Goal: Navigation & Orientation: Understand site structure

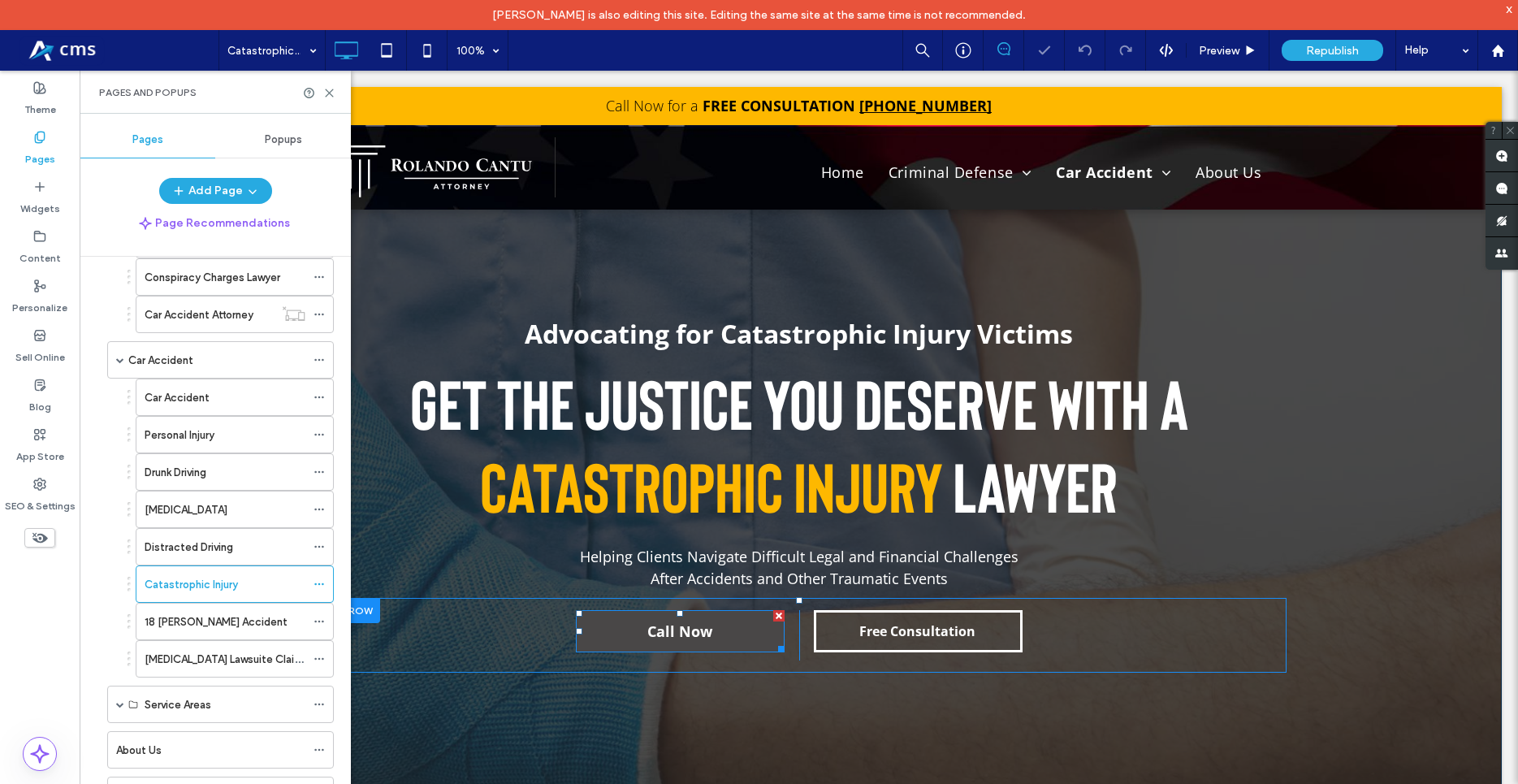
click at [684, 644] on span "Call Now" at bounding box center [680, 631] width 65 height 36
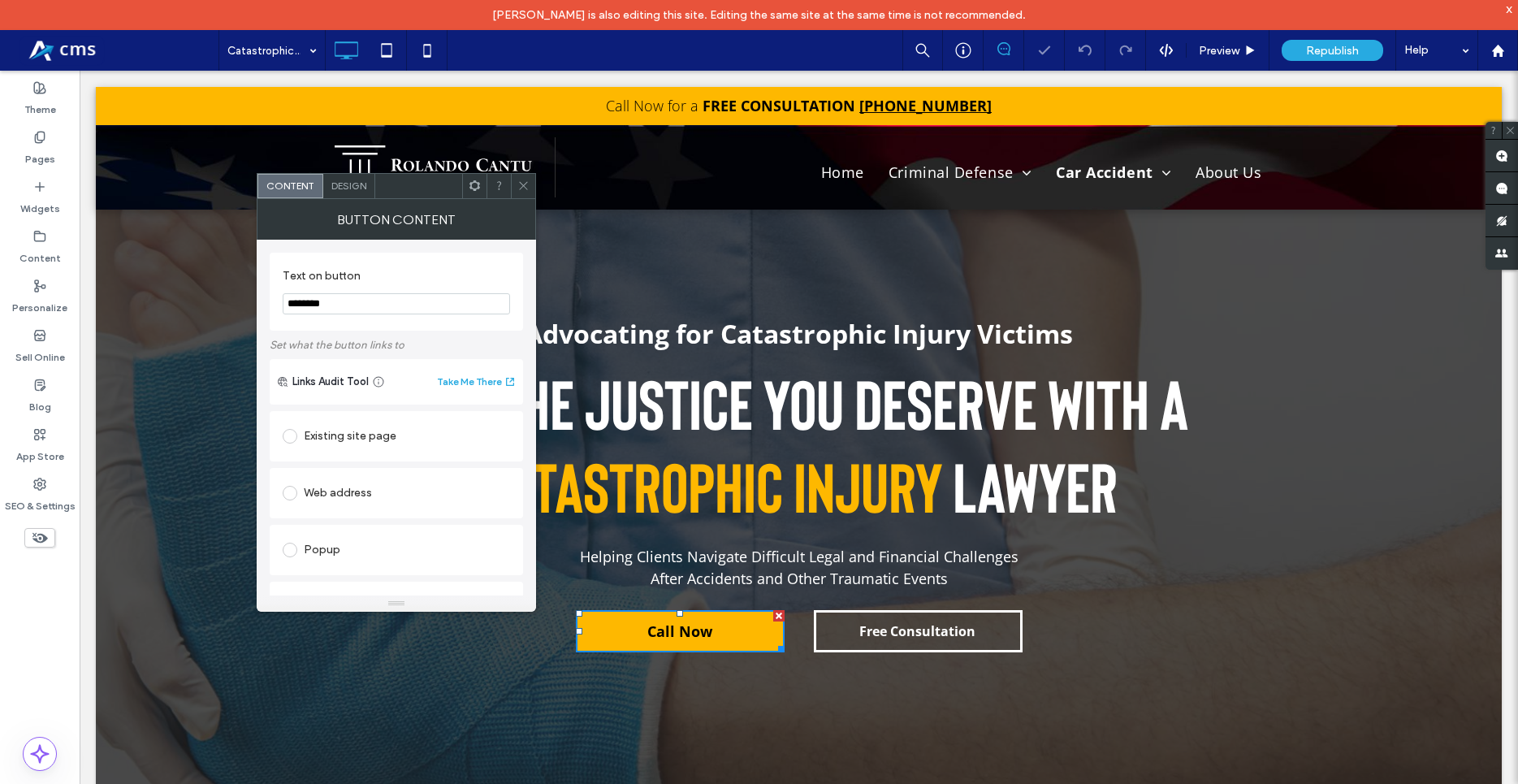
scroll to position [336, 0]
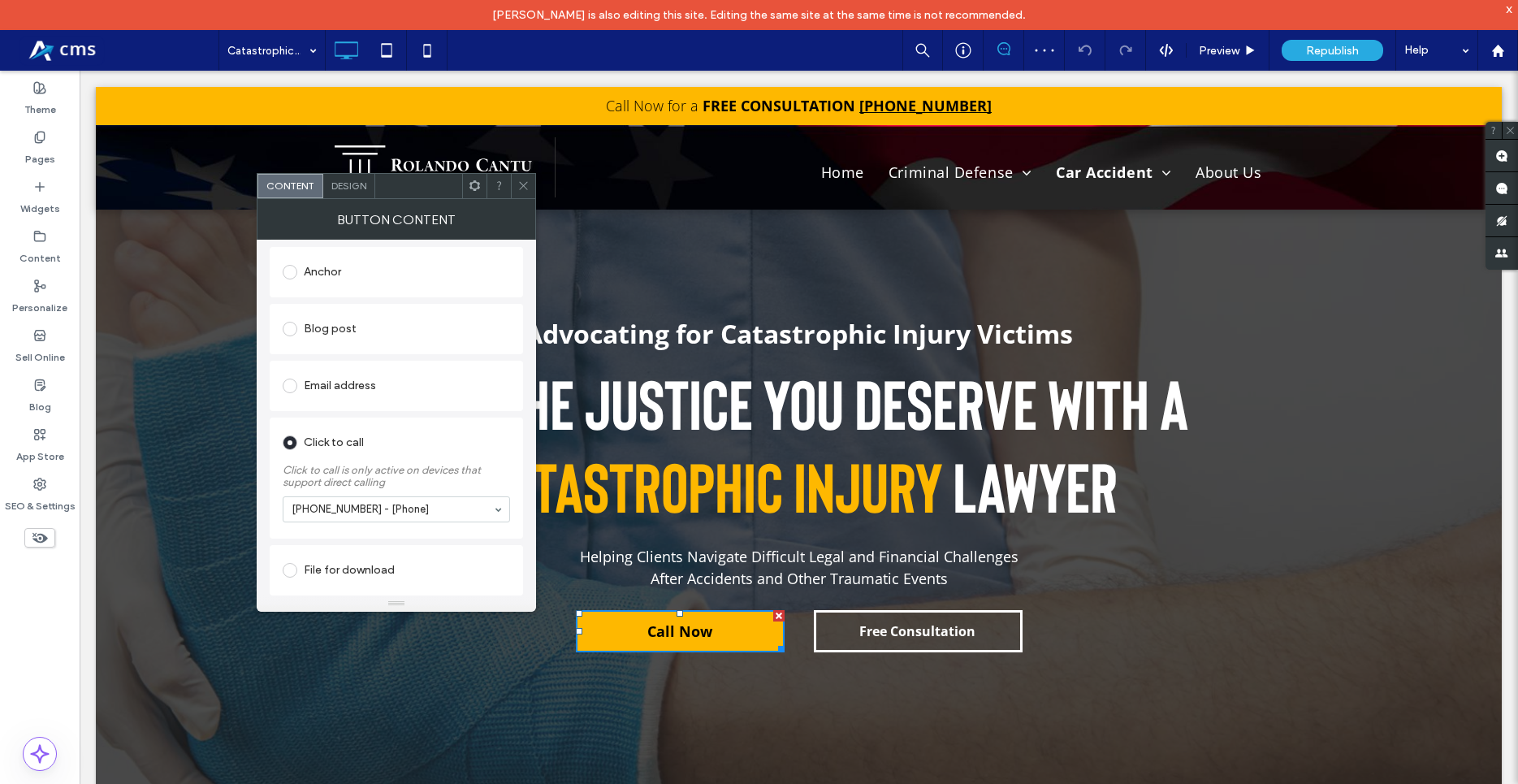
click at [527, 187] on icon at bounding box center [523, 185] width 12 height 12
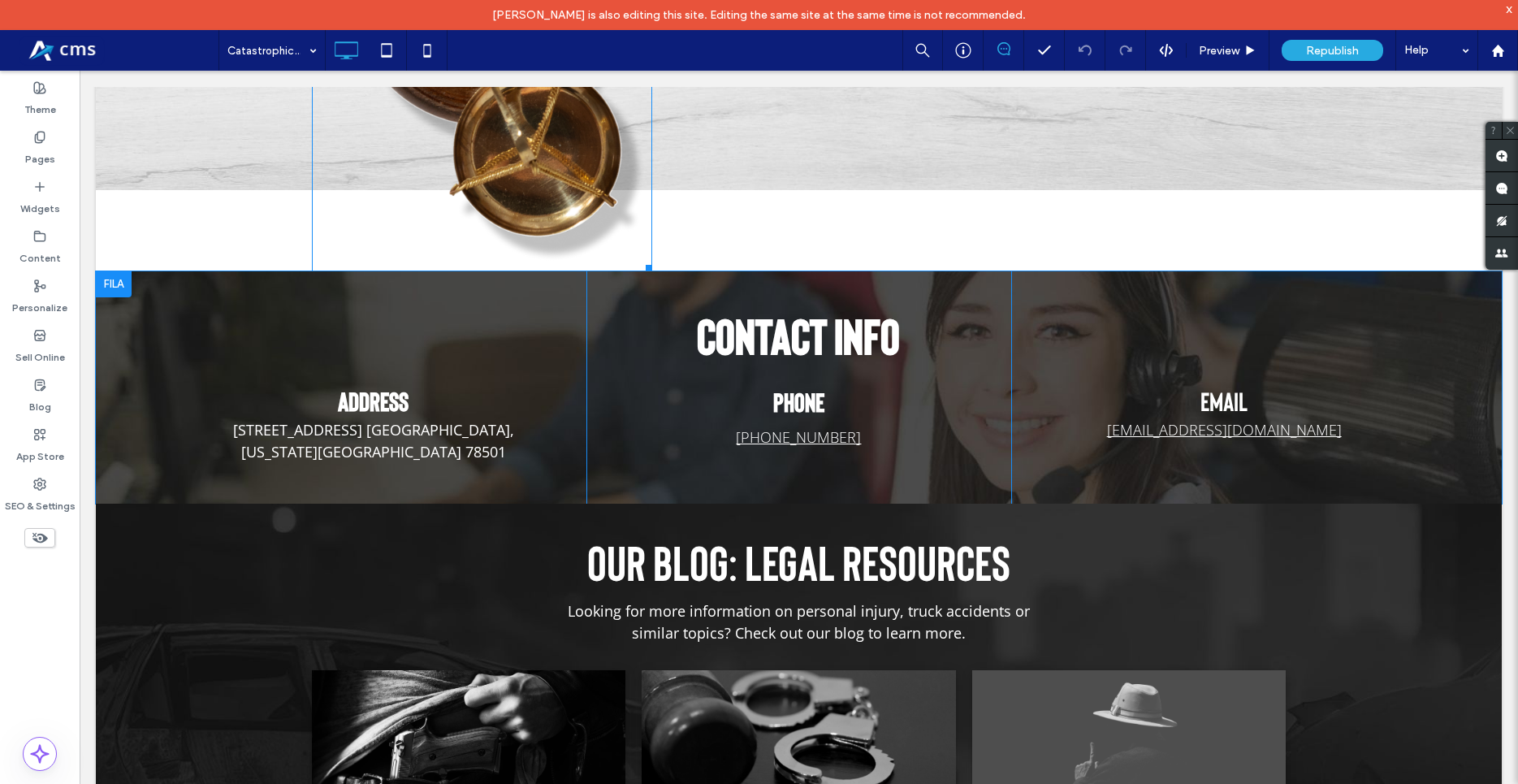
scroll to position [3728, 0]
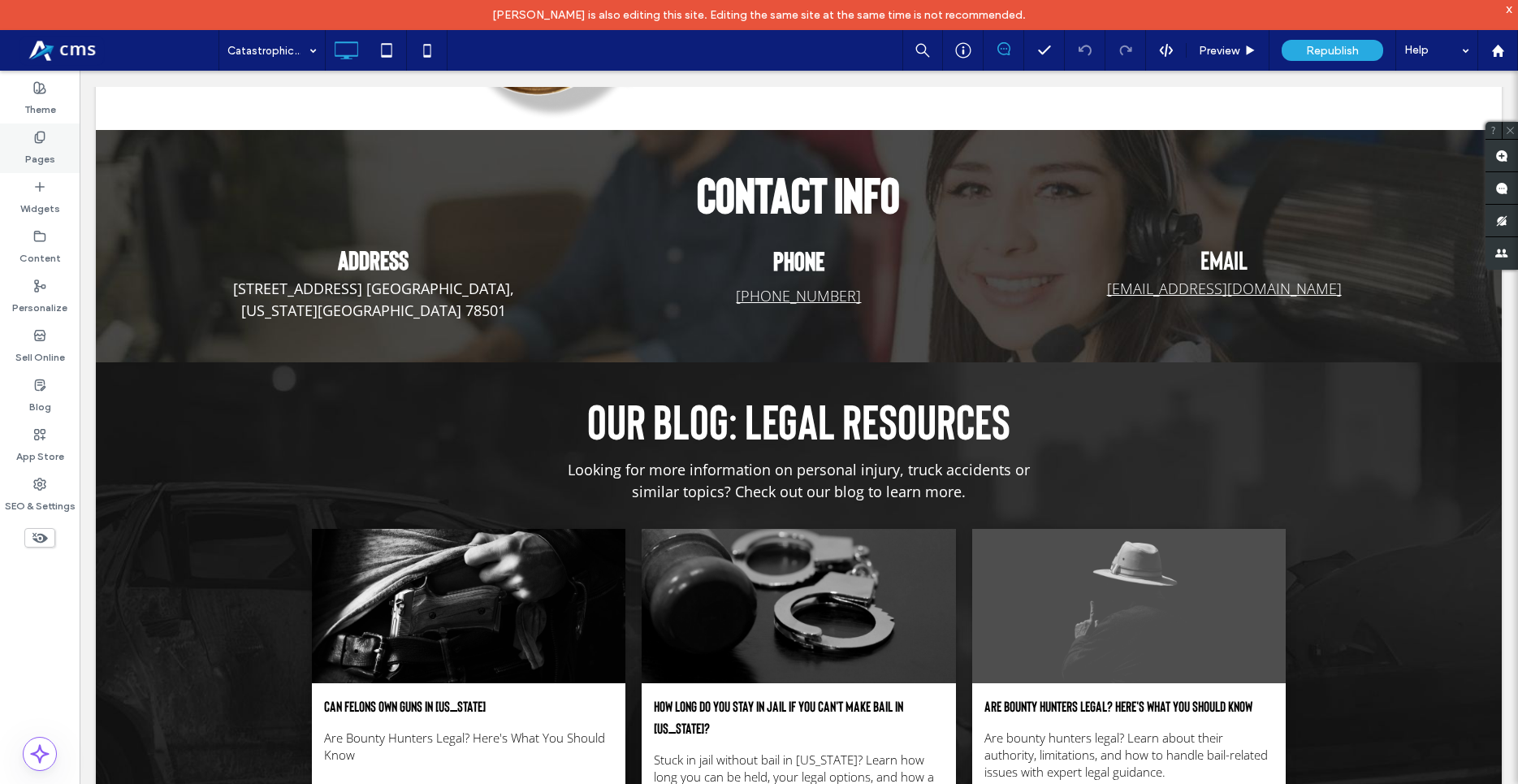
click at [35, 144] on label "Pages" at bounding box center [40, 155] width 30 height 23
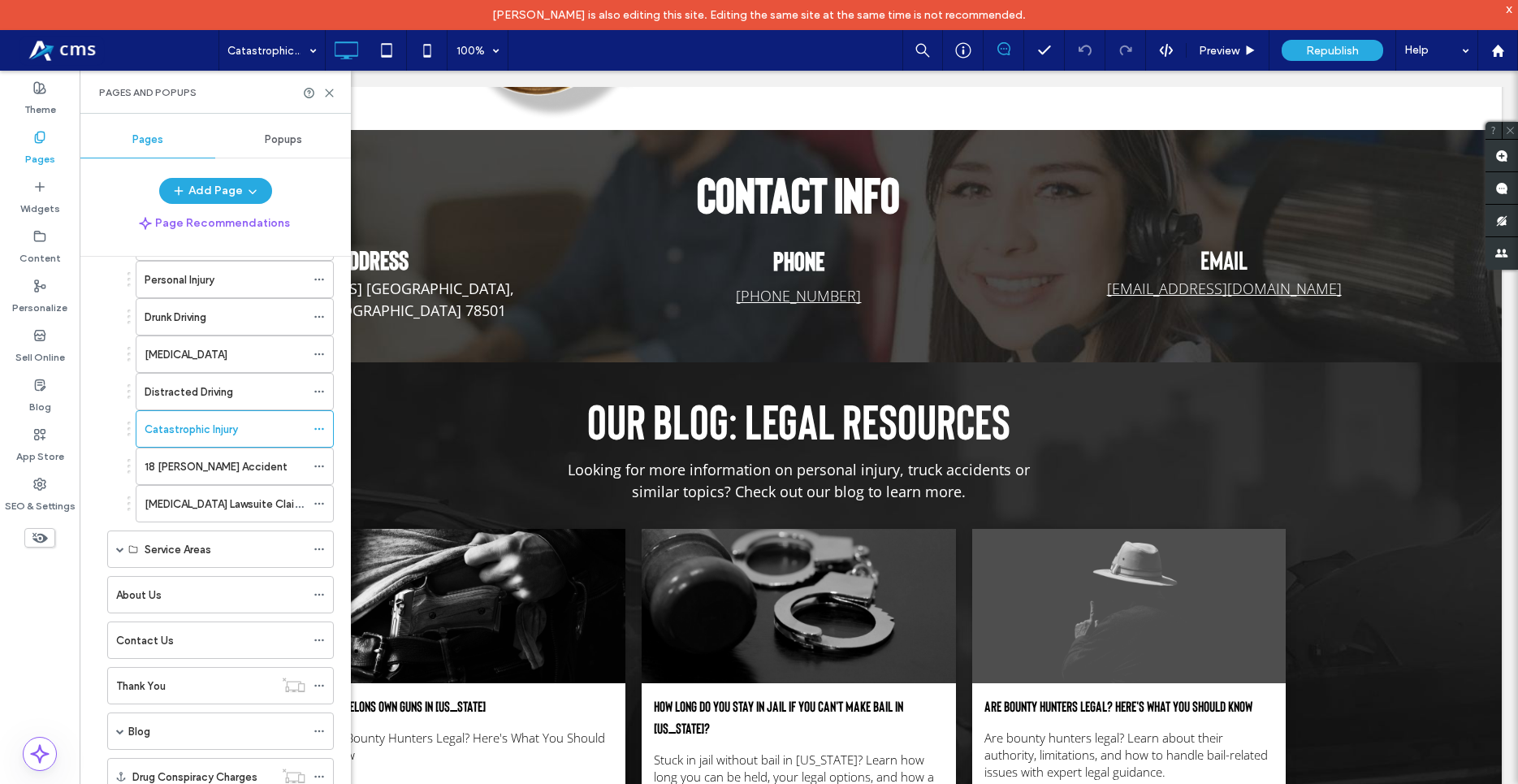
scroll to position [556, 0]
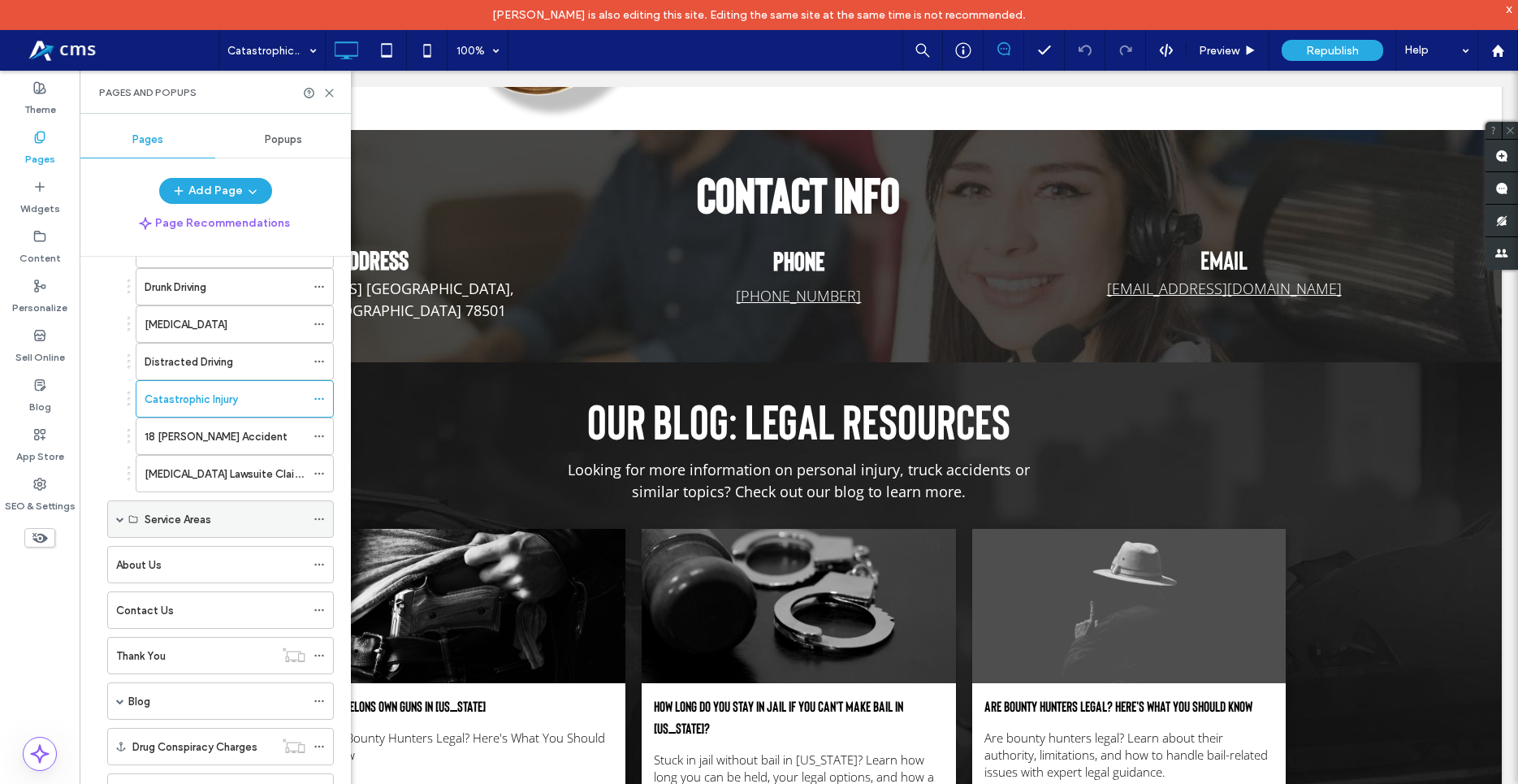
click at [208, 518] on label "Service Areas" at bounding box center [178, 519] width 67 height 29
click at [113, 521] on div "Service Areas" at bounding box center [221, 519] width 227 height 37
click at [121, 522] on span at bounding box center [120, 519] width 8 height 8
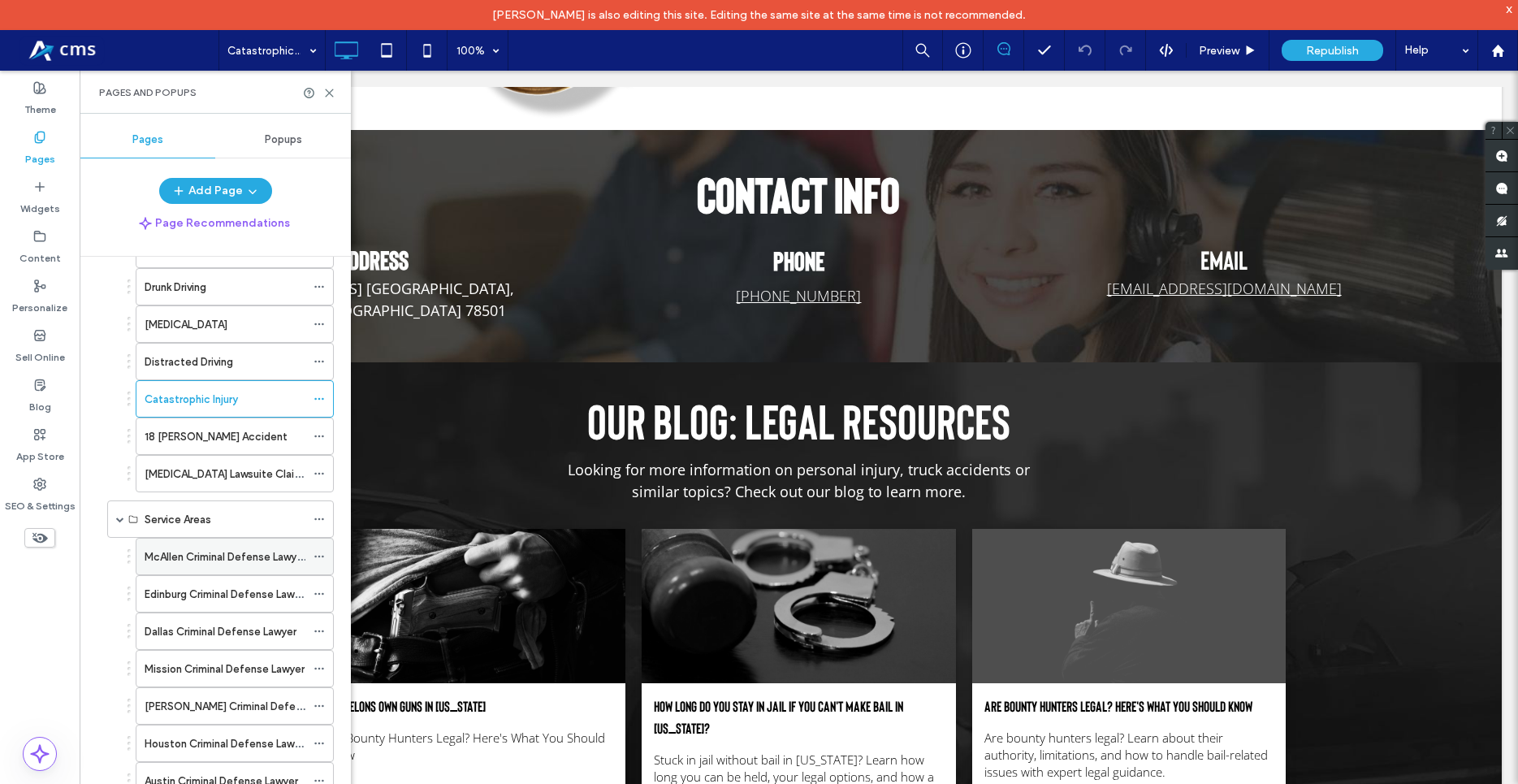
click at [166, 539] on div "McAllen Criminal Defense Lawyer" at bounding box center [224, 557] width 161 height 36
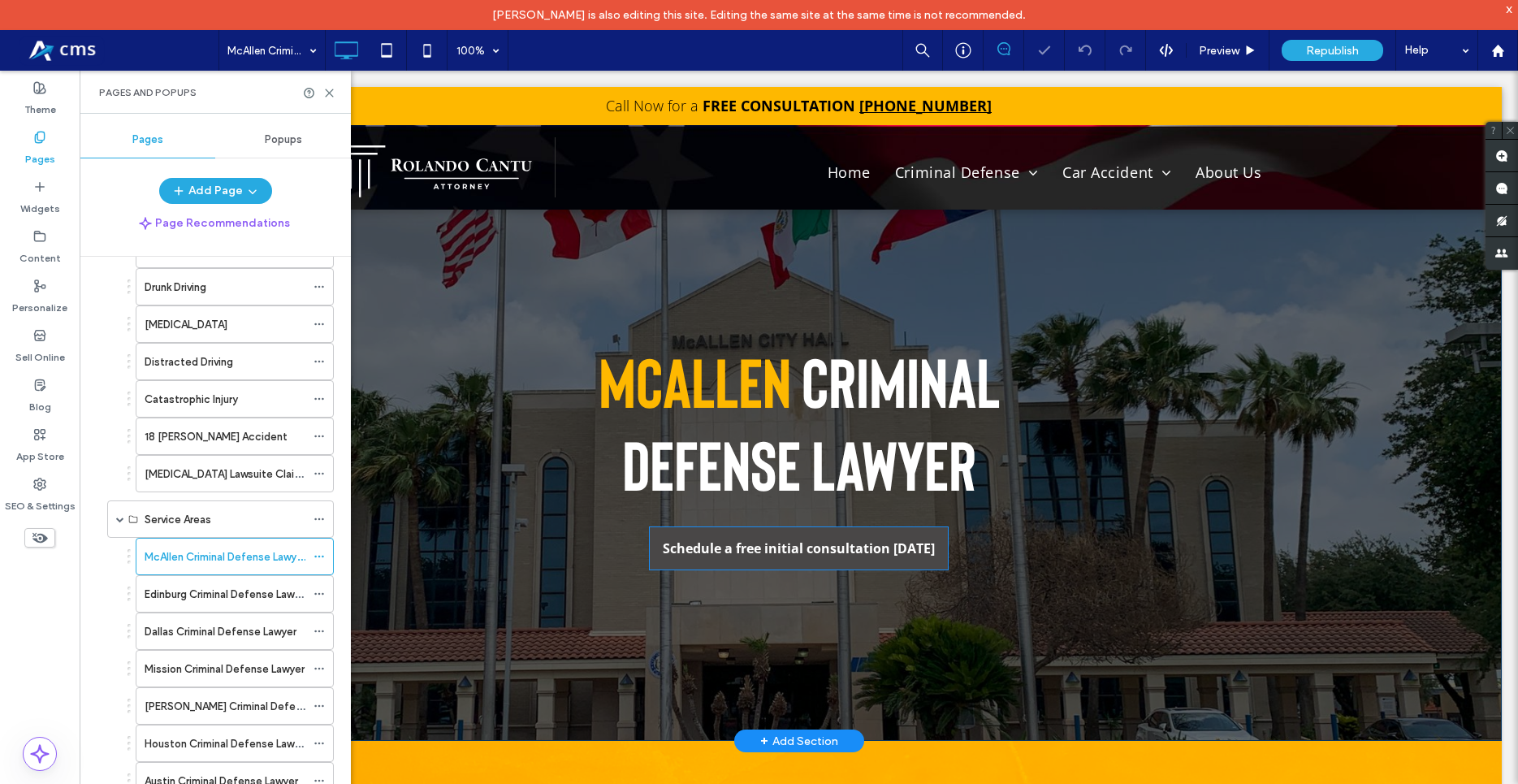
click at [675, 546] on span "Schedule a free initial consultation [DATE]" at bounding box center [799, 548] width 272 height 34
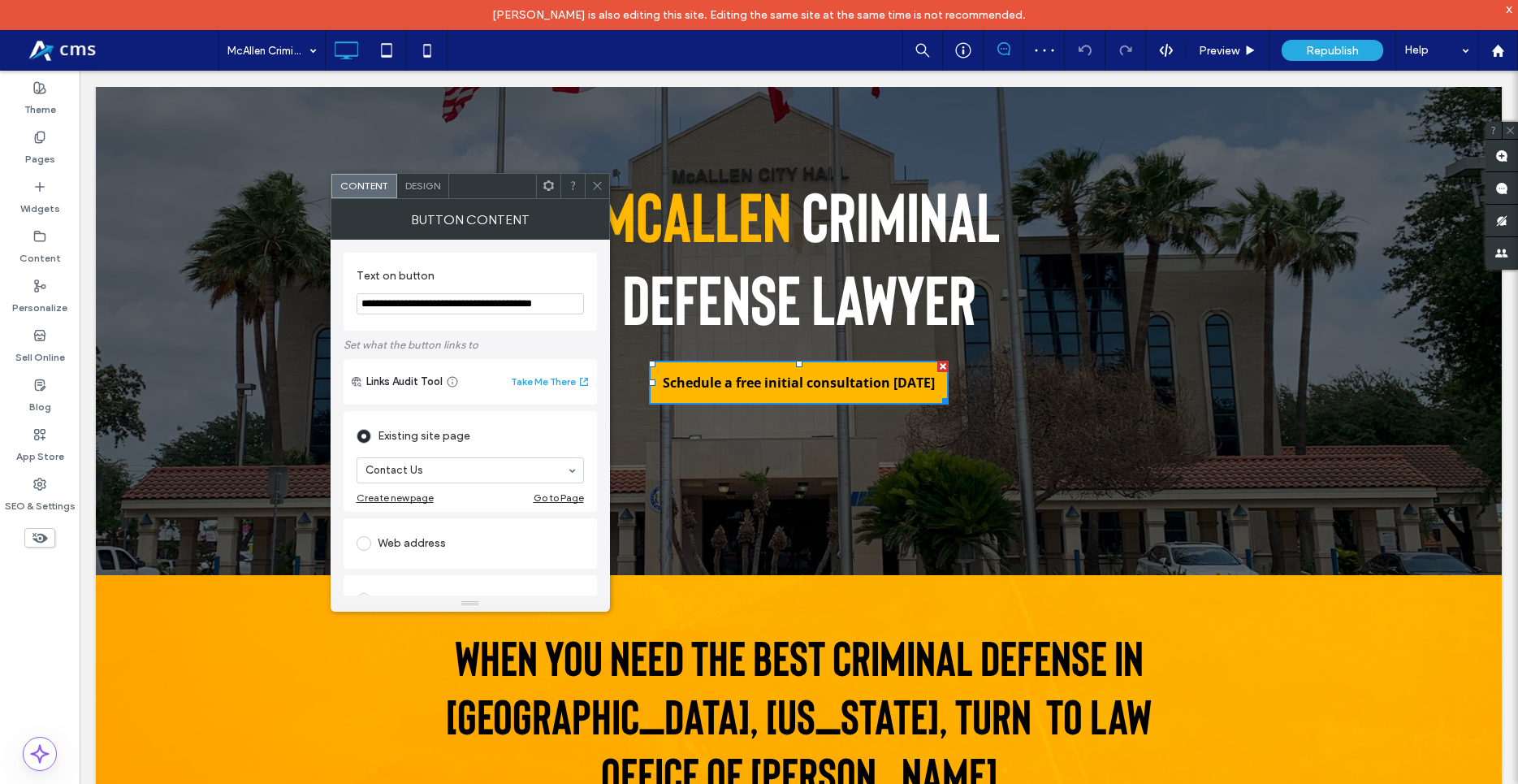
click at [592, 178] on span at bounding box center [597, 186] width 12 height 24
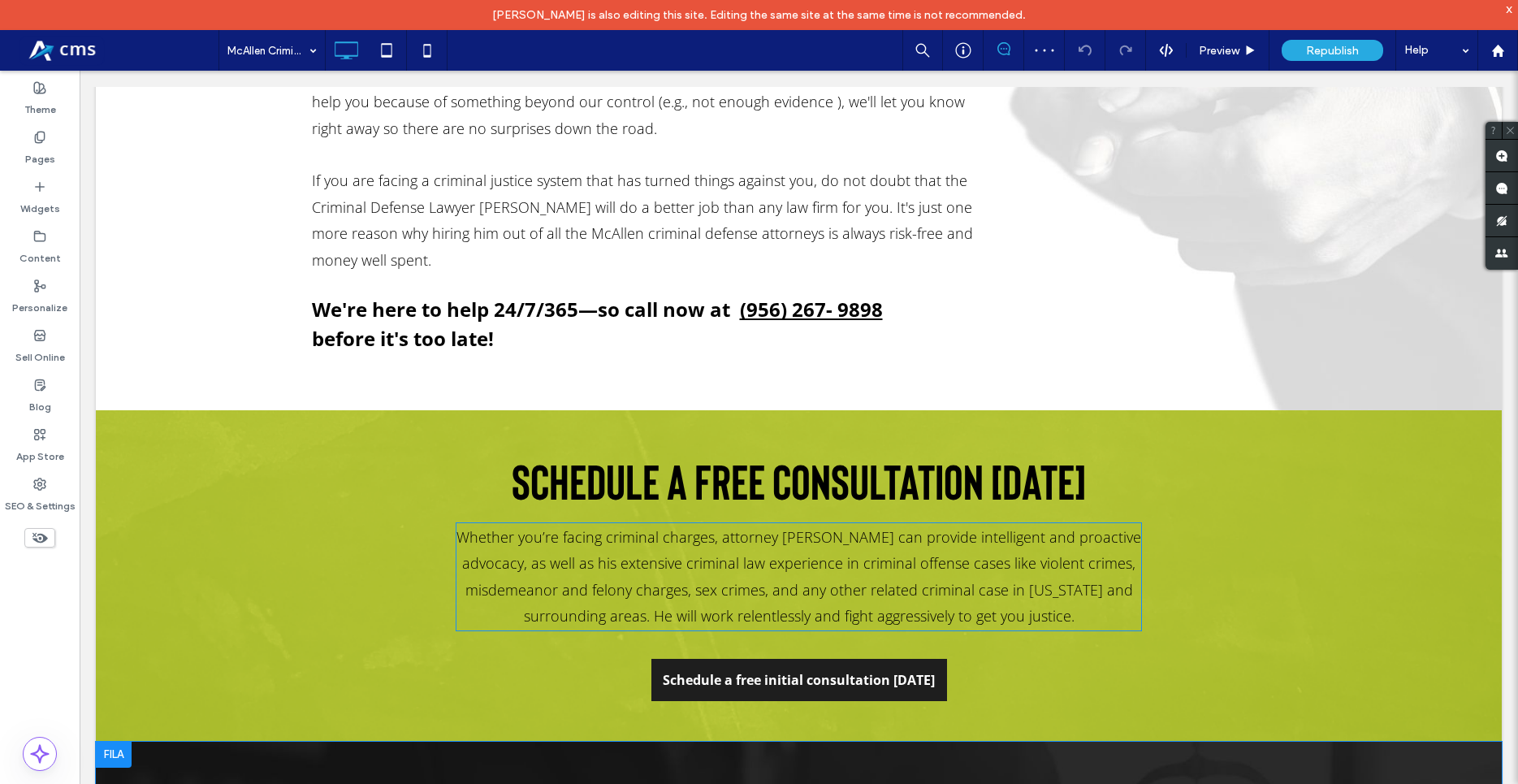
scroll to position [1408, 0]
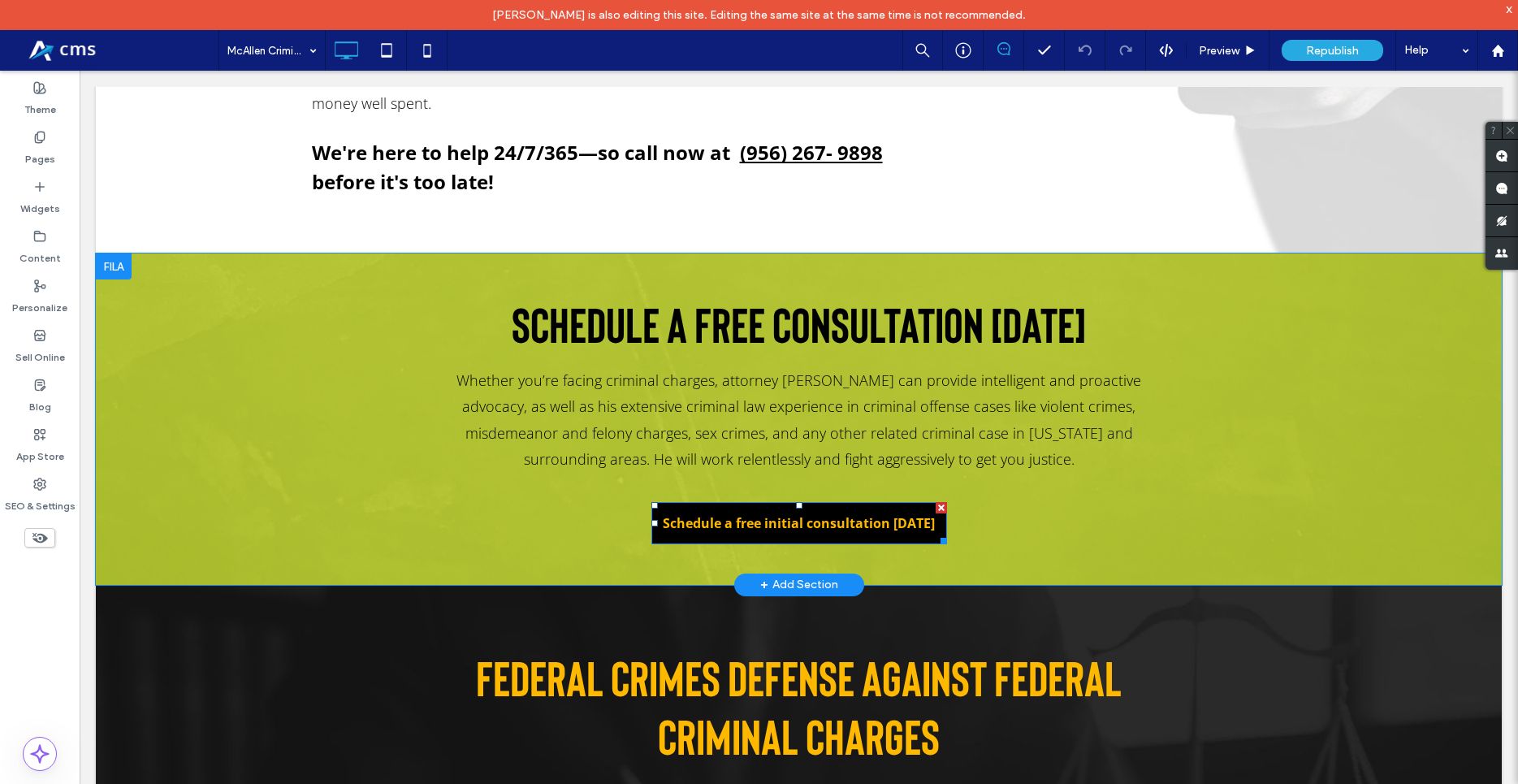
click at [772, 522] on span "Schedule a free initial consultation [DATE]" at bounding box center [799, 523] width 284 height 34
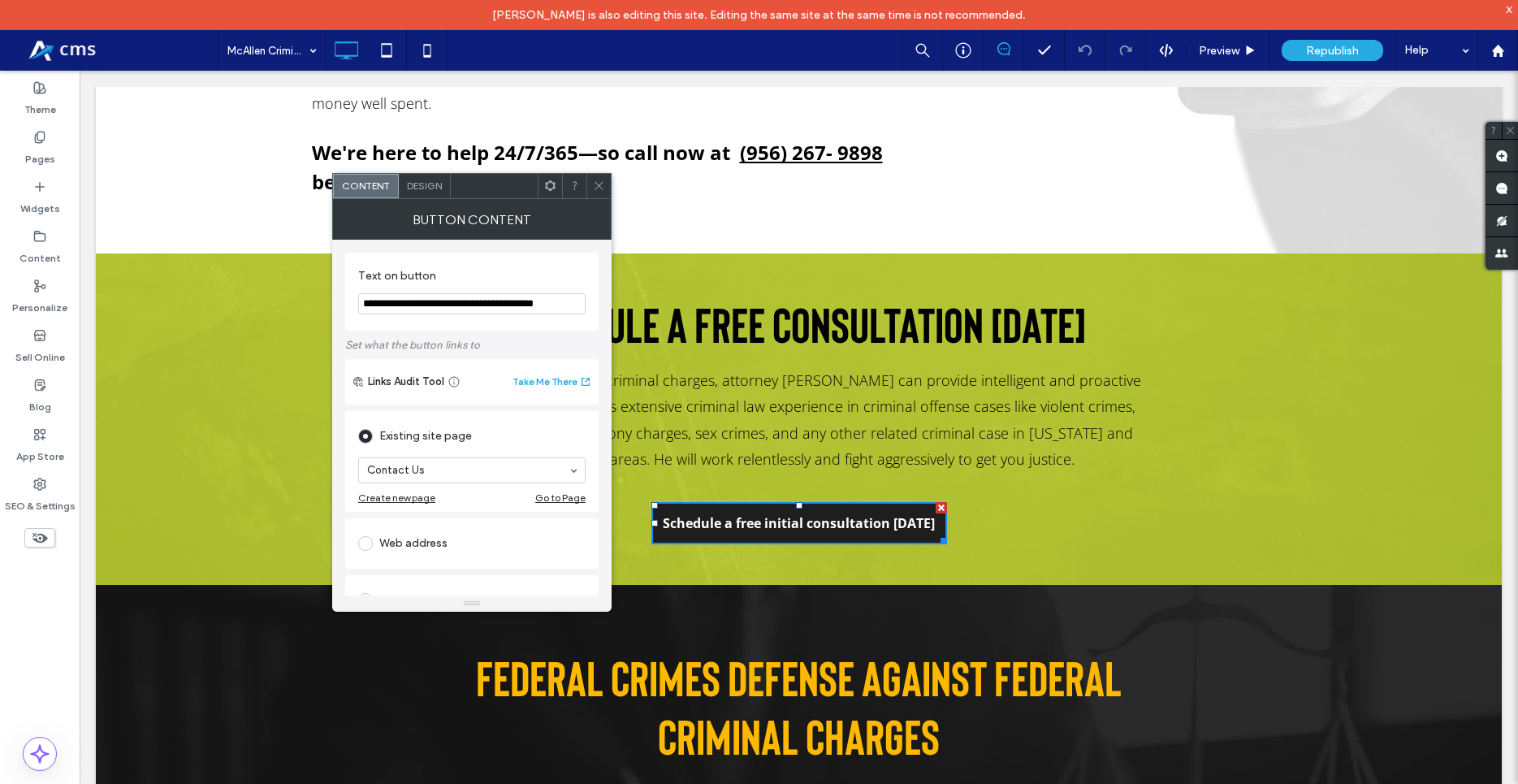
click at [597, 182] on icon at bounding box center [598, 185] width 12 height 12
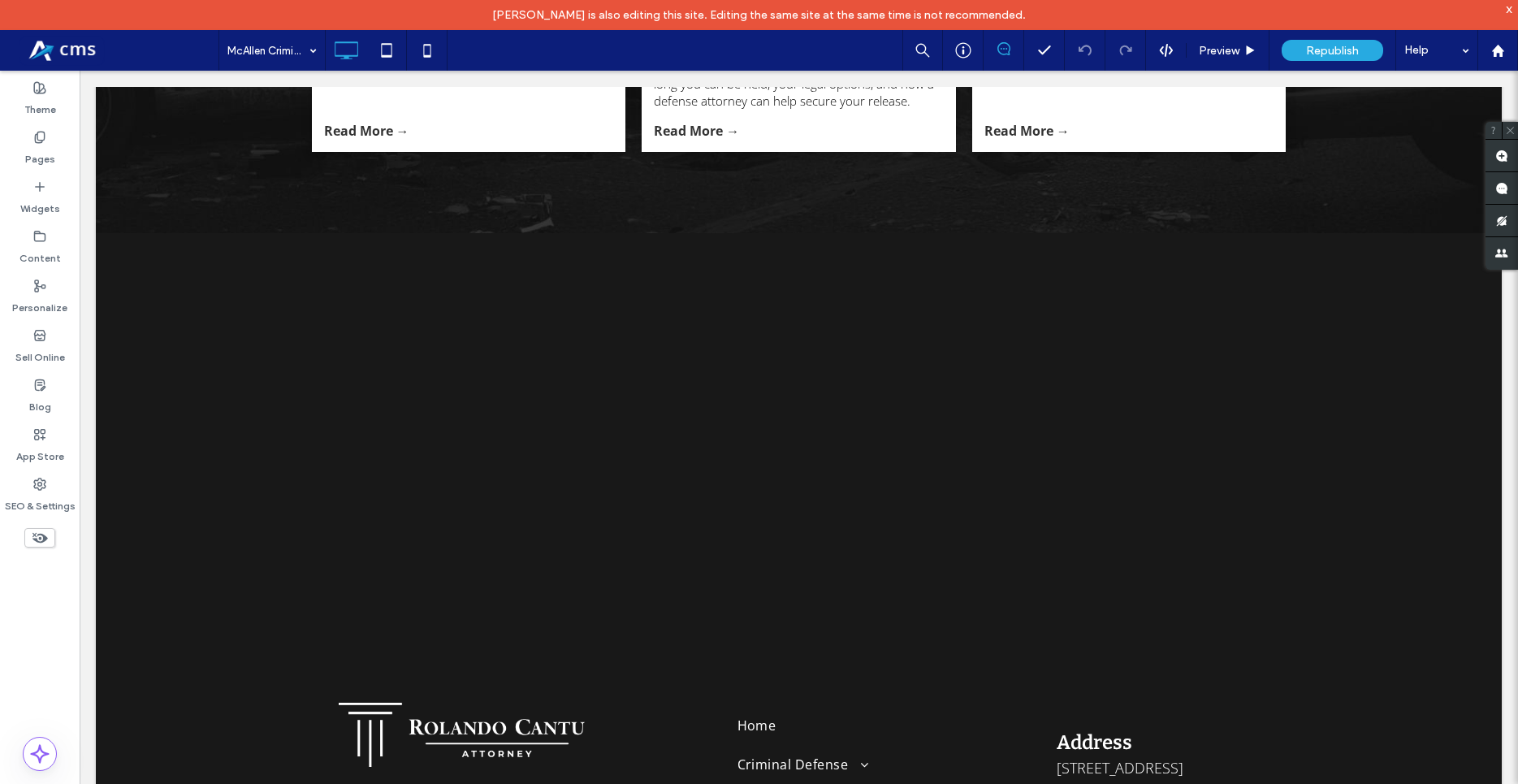
scroll to position [6710, 0]
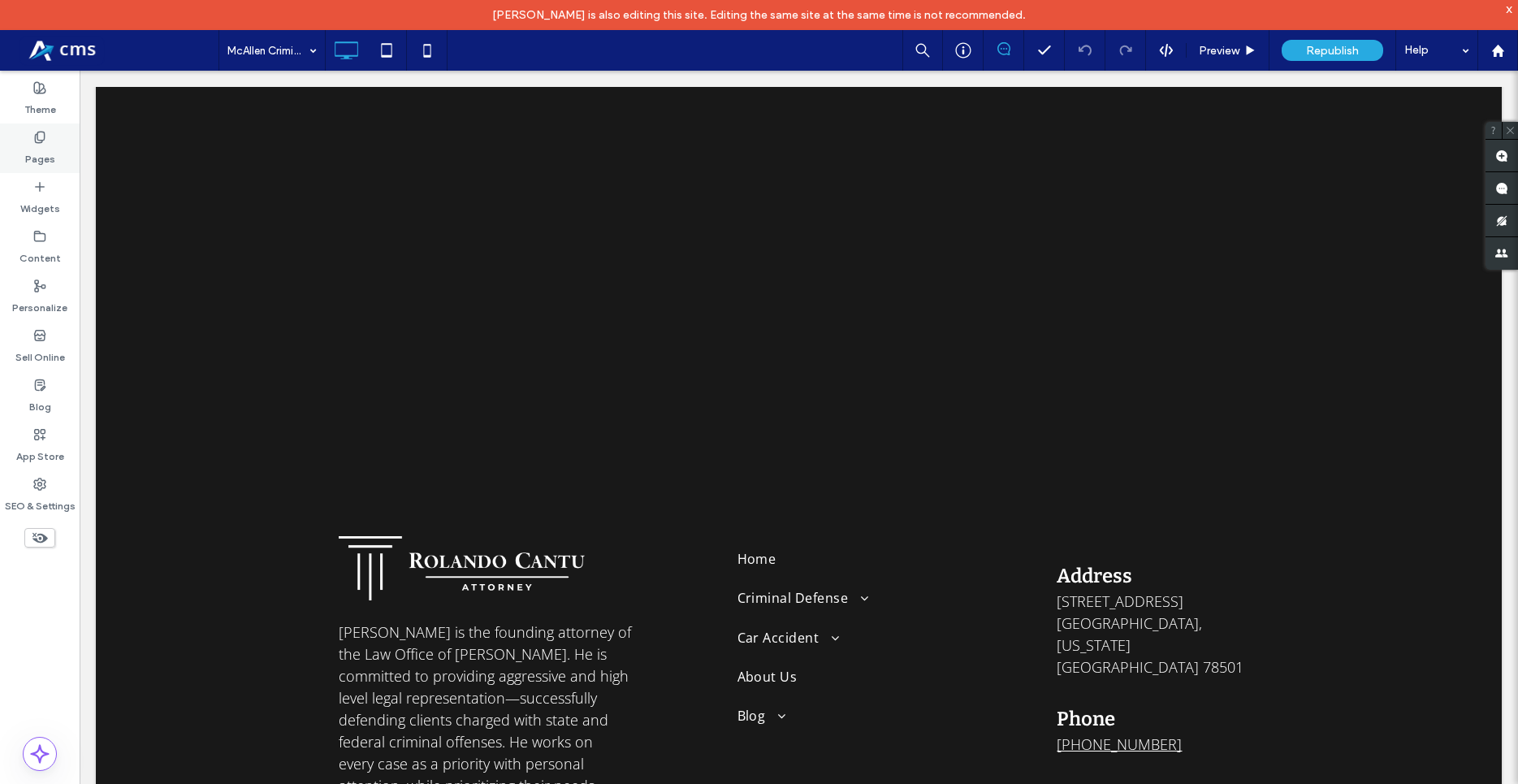
click at [33, 152] on label "Pages" at bounding box center [40, 155] width 30 height 23
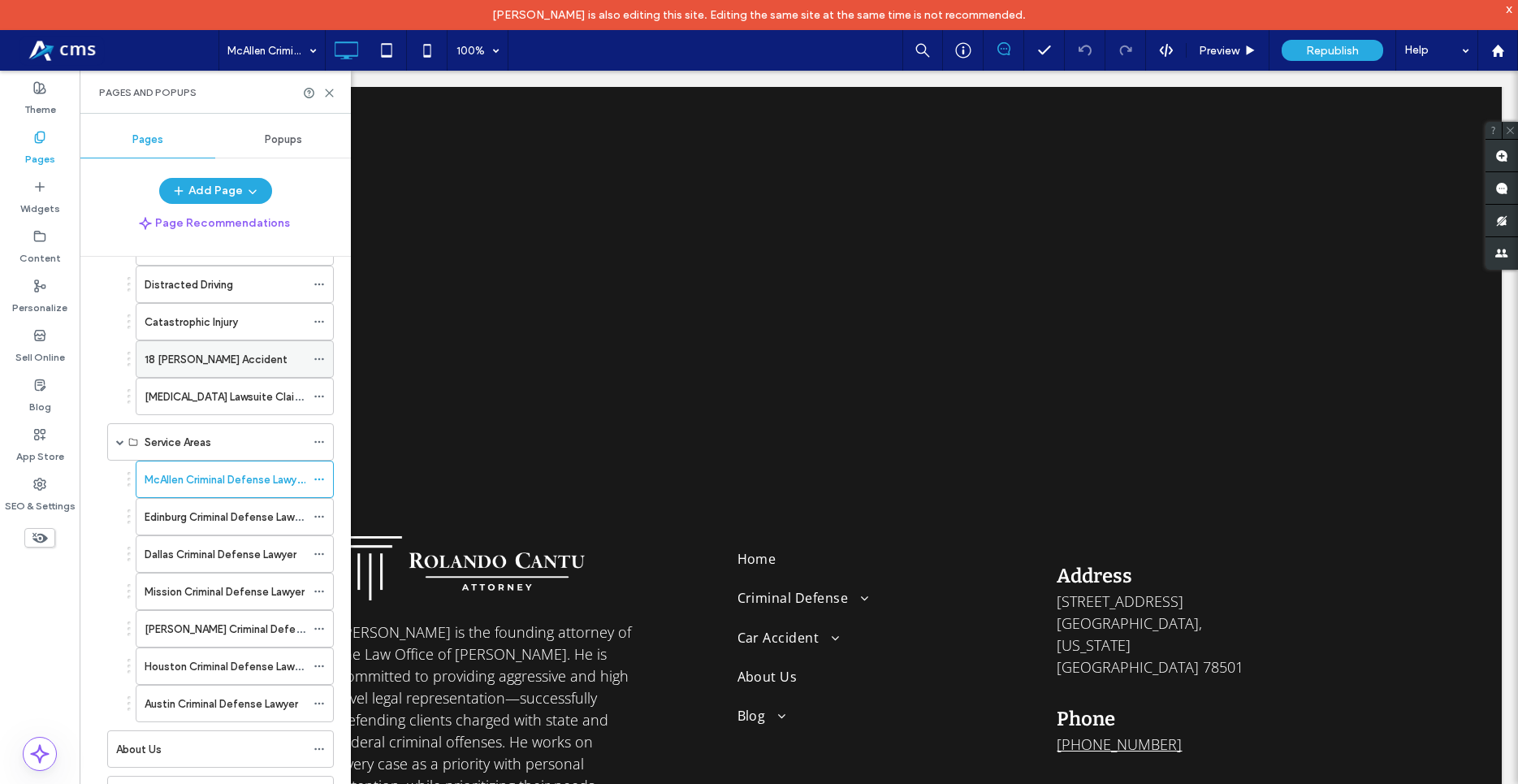
scroll to position [648, 0]
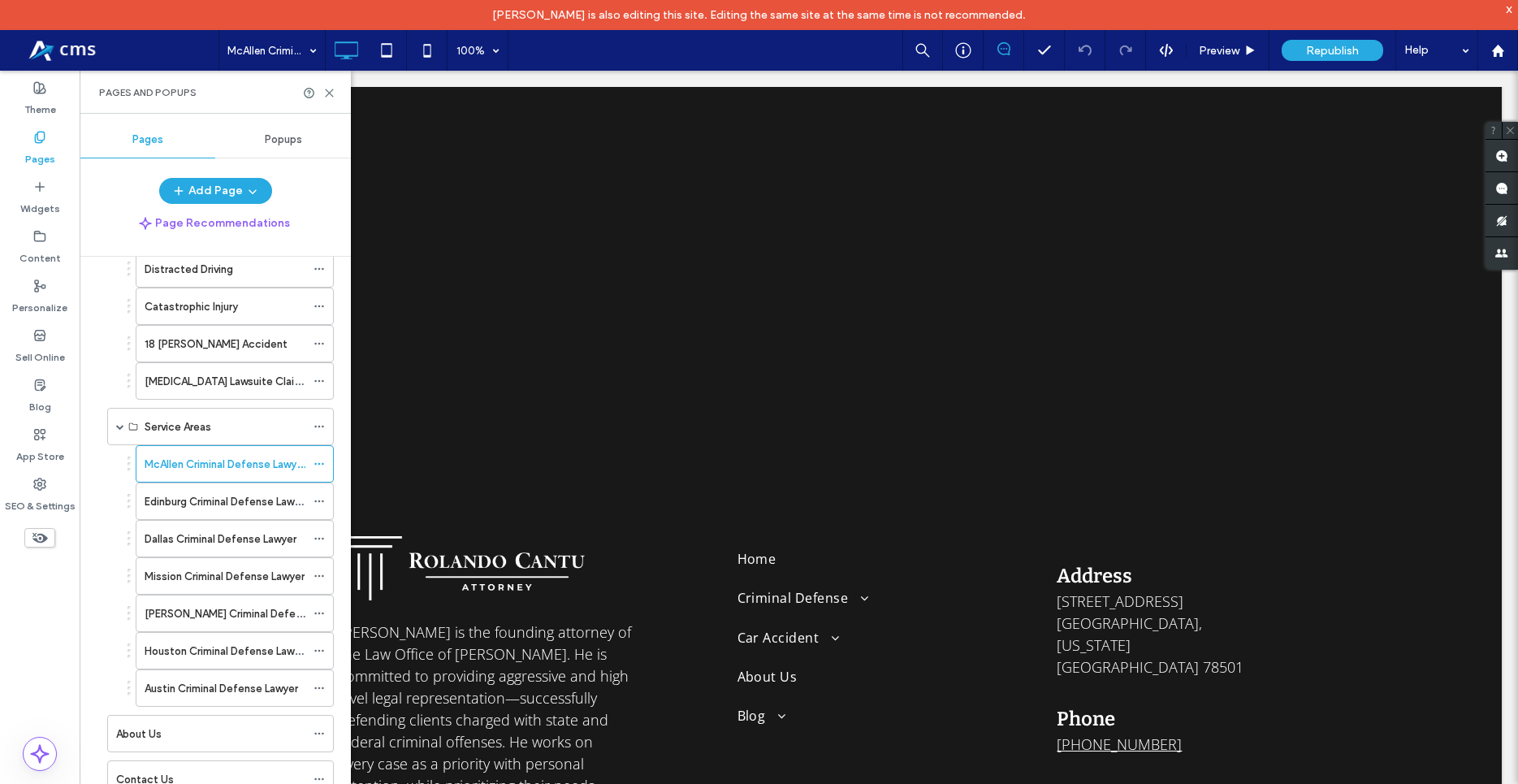
click at [223, 588] on div "Mission Criminal Defense Lawyer" at bounding box center [224, 576] width 161 height 36
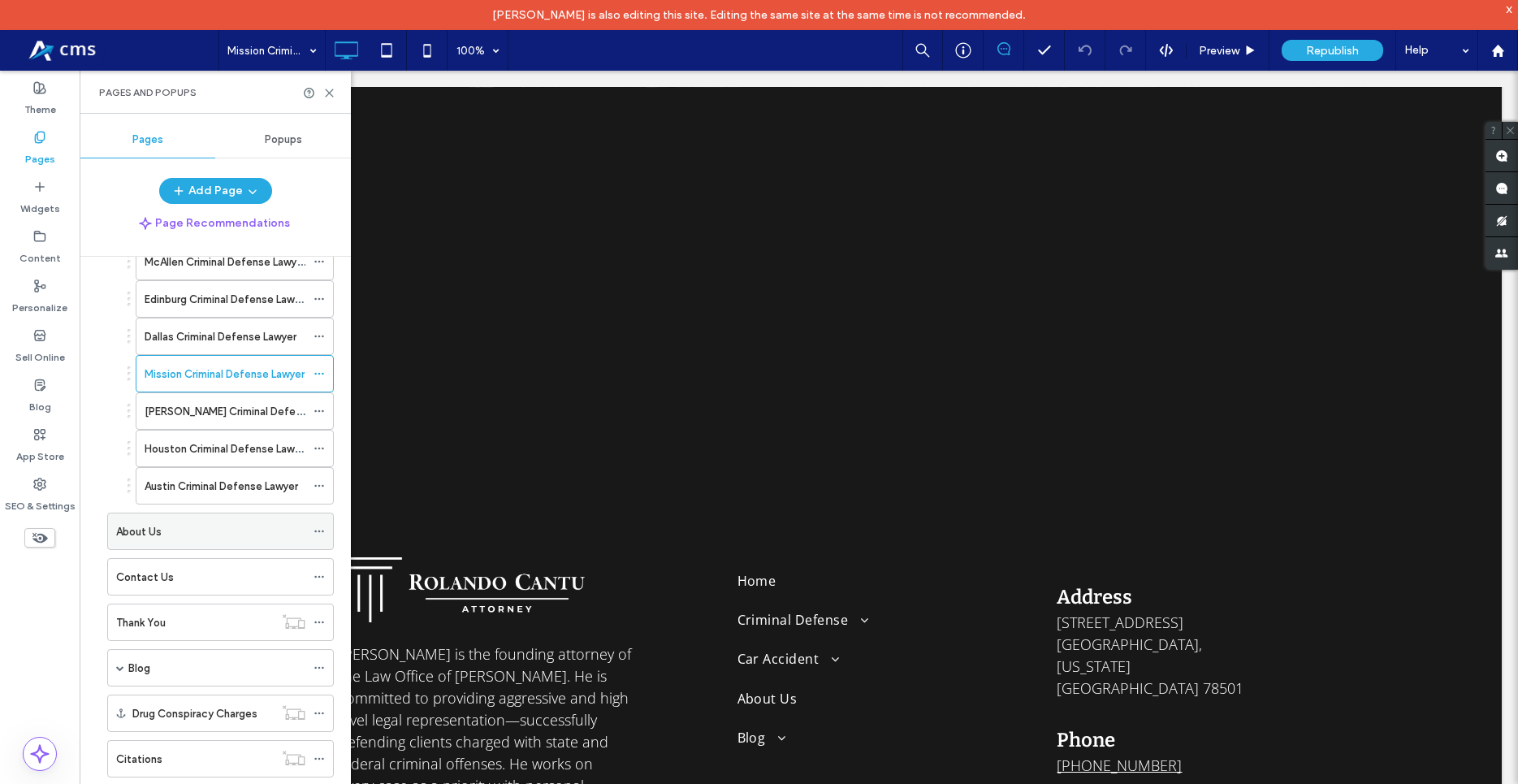
scroll to position [862, 0]
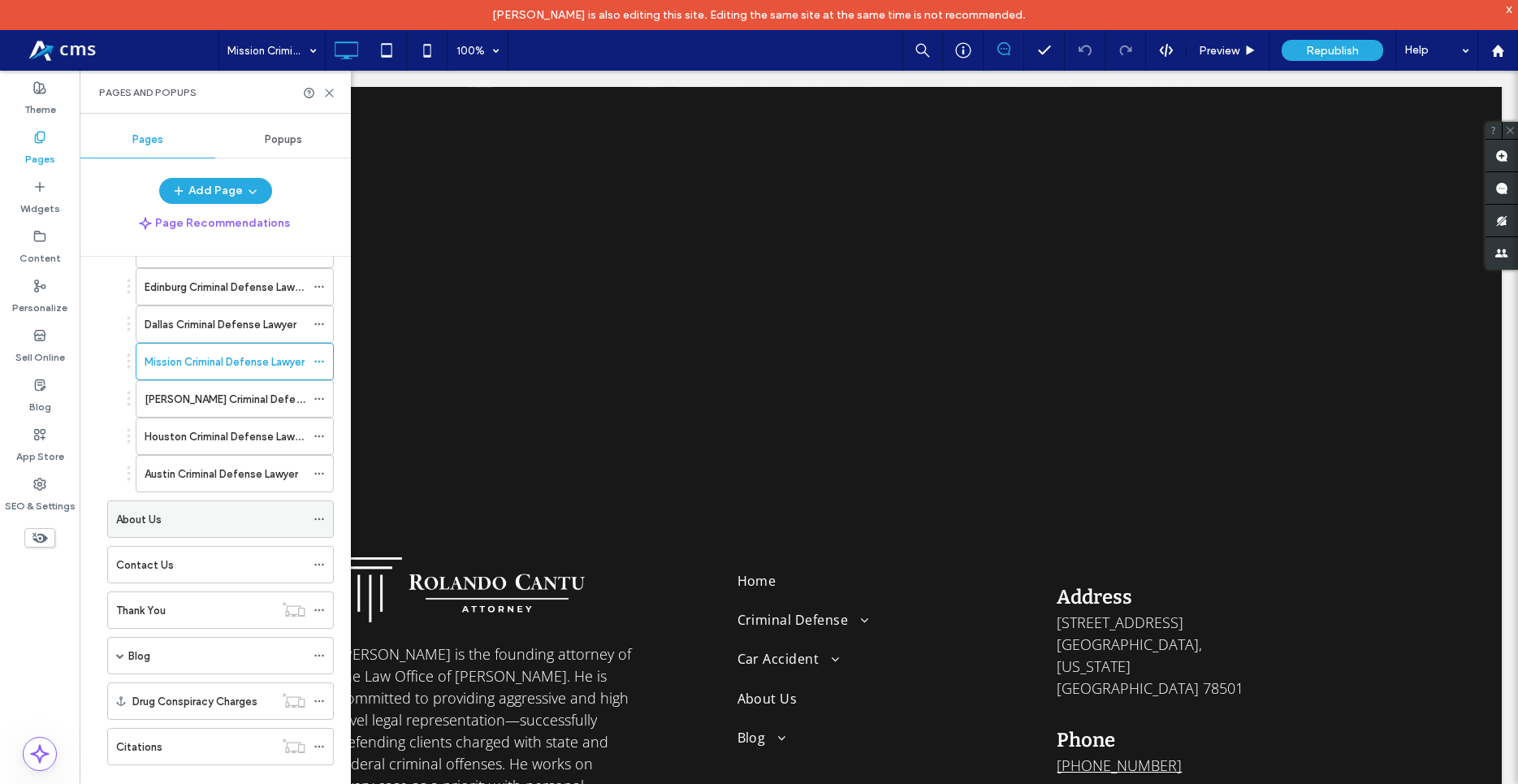
click at [166, 526] on div "About Us" at bounding box center [210, 519] width 189 height 17
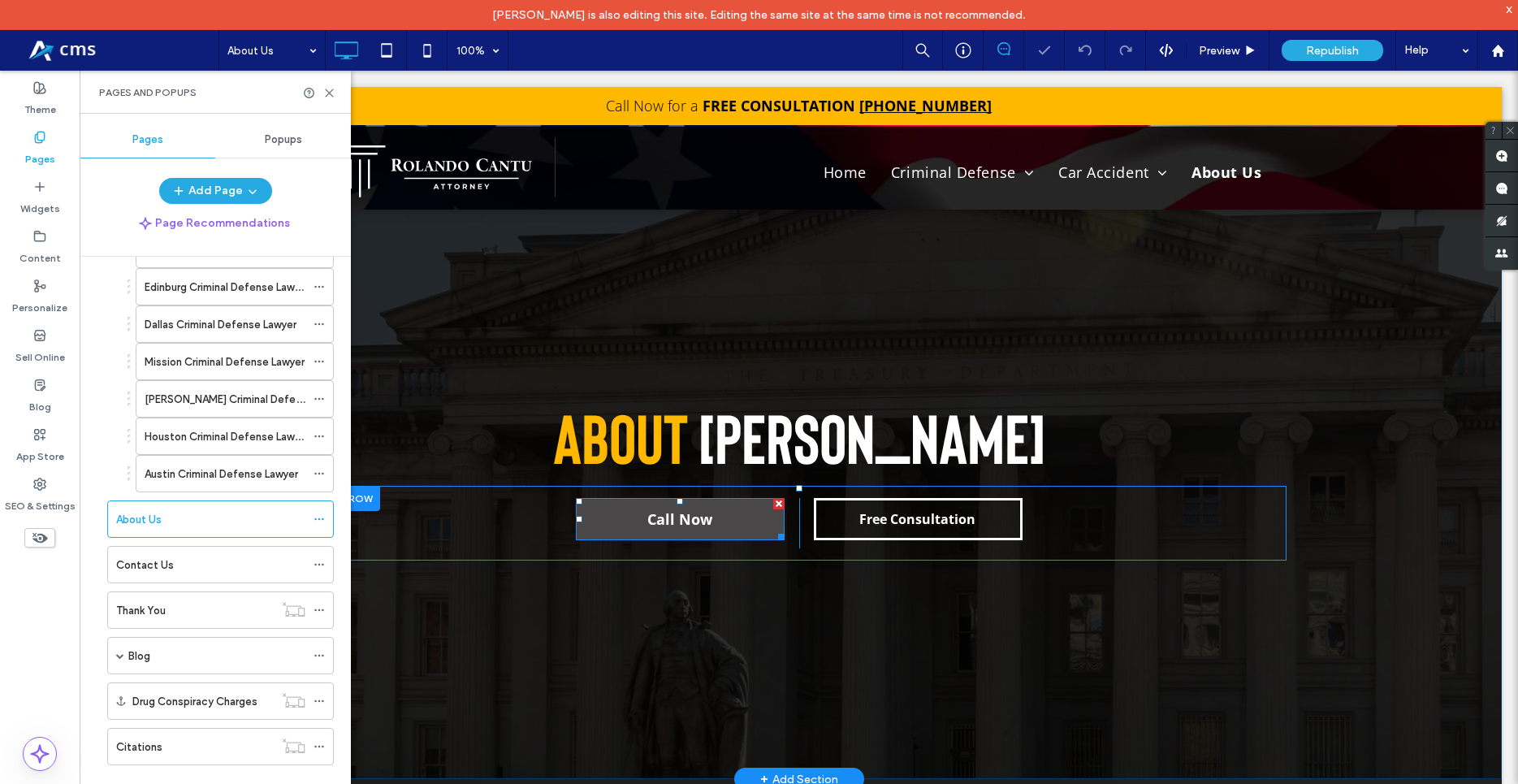
click at [689, 512] on span "Call Now" at bounding box center [680, 519] width 65 height 36
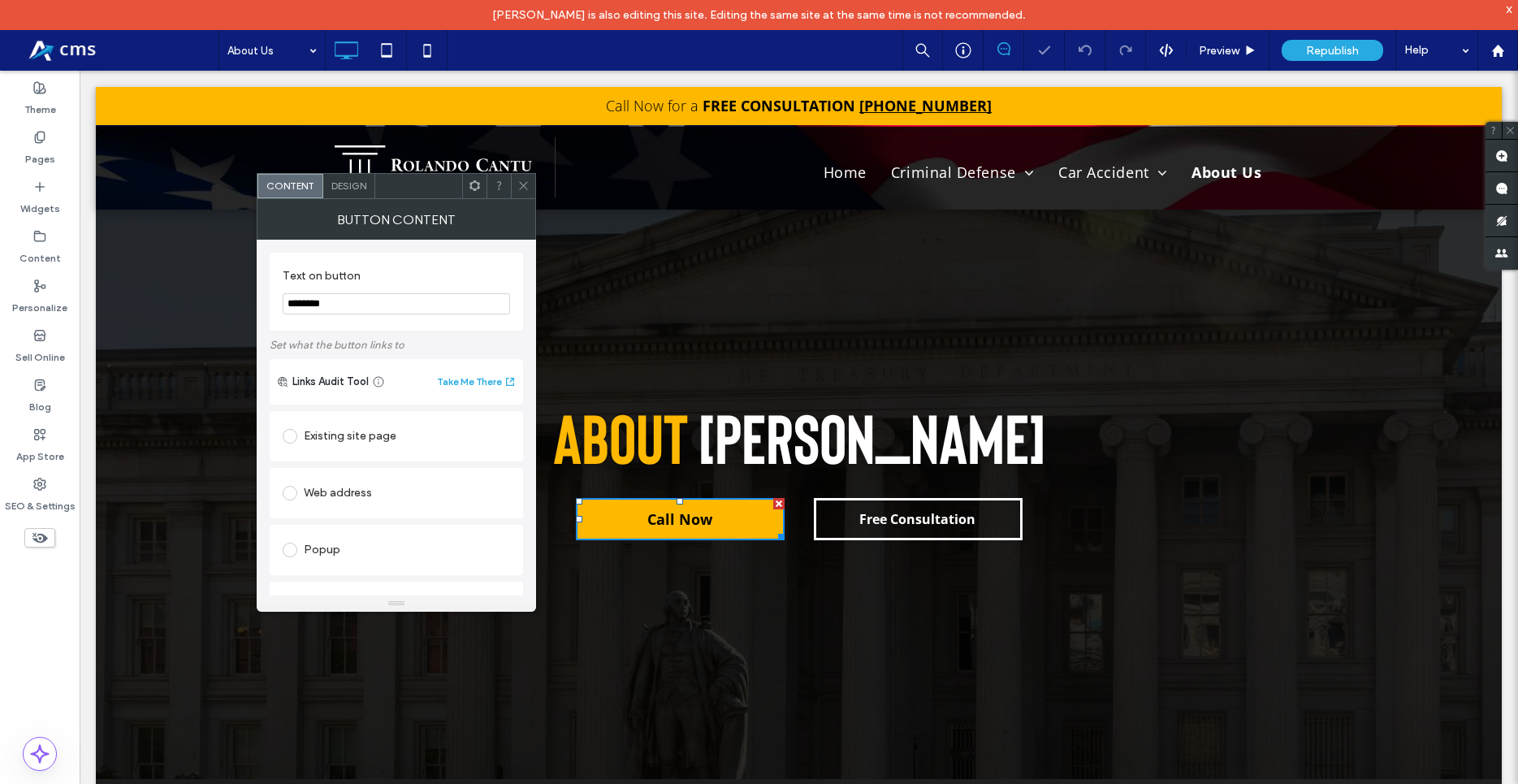
scroll to position [336, 0]
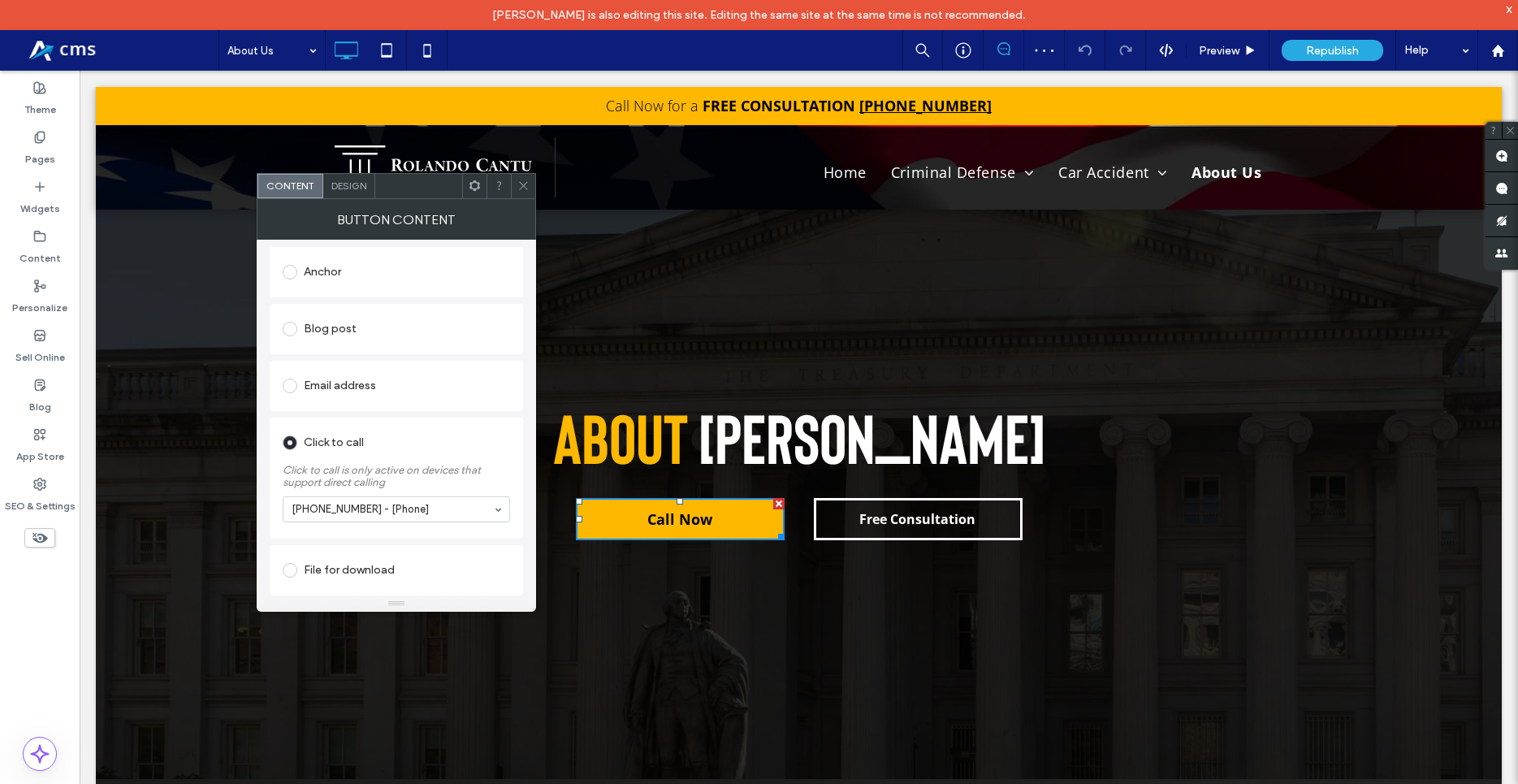
click at [530, 183] on div at bounding box center [523, 186] width 24 height 24
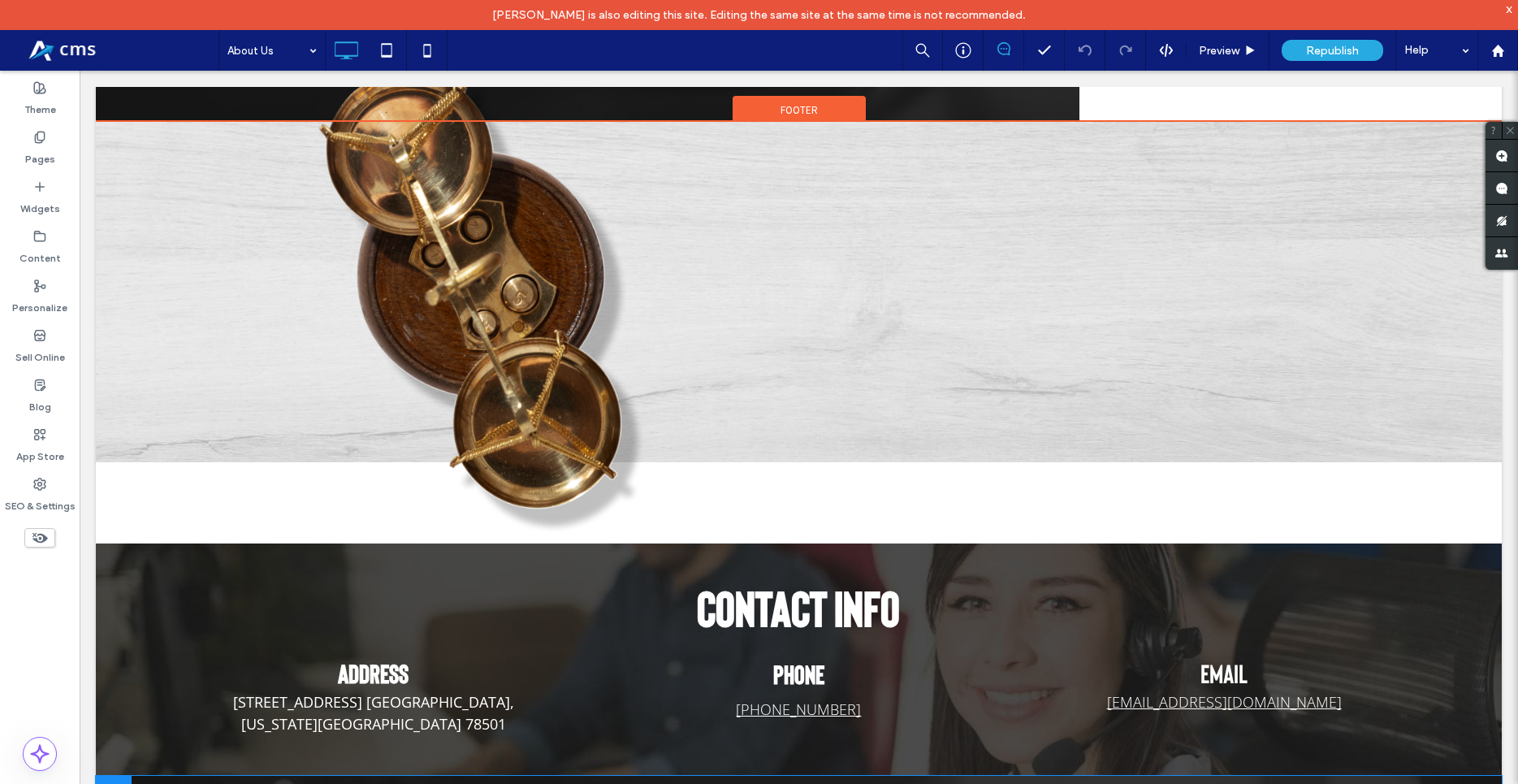
scroll to position [3811, 0]
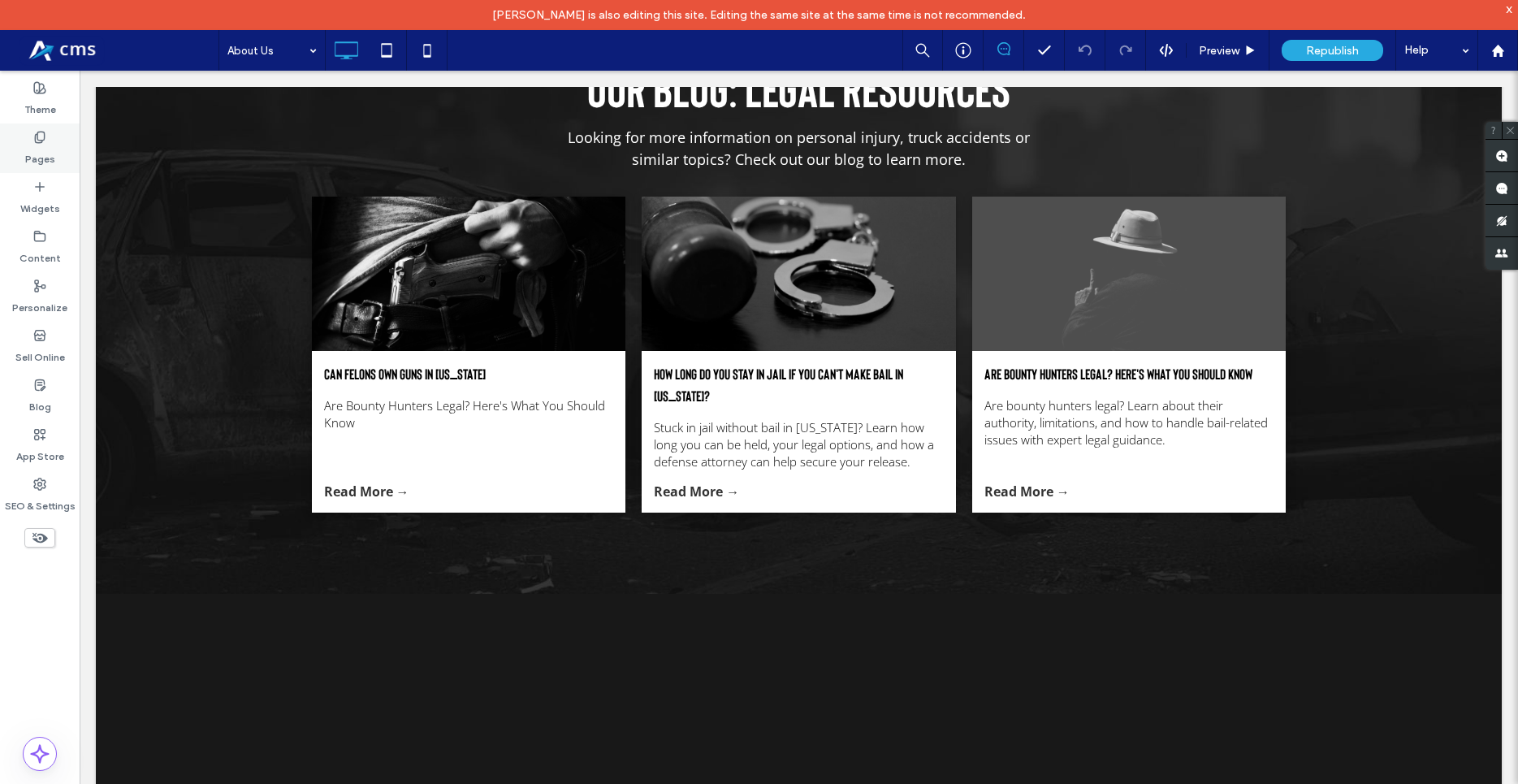
click at [24, 139] on div "Pages" at bounding box center [40, 148] width 80 height 50
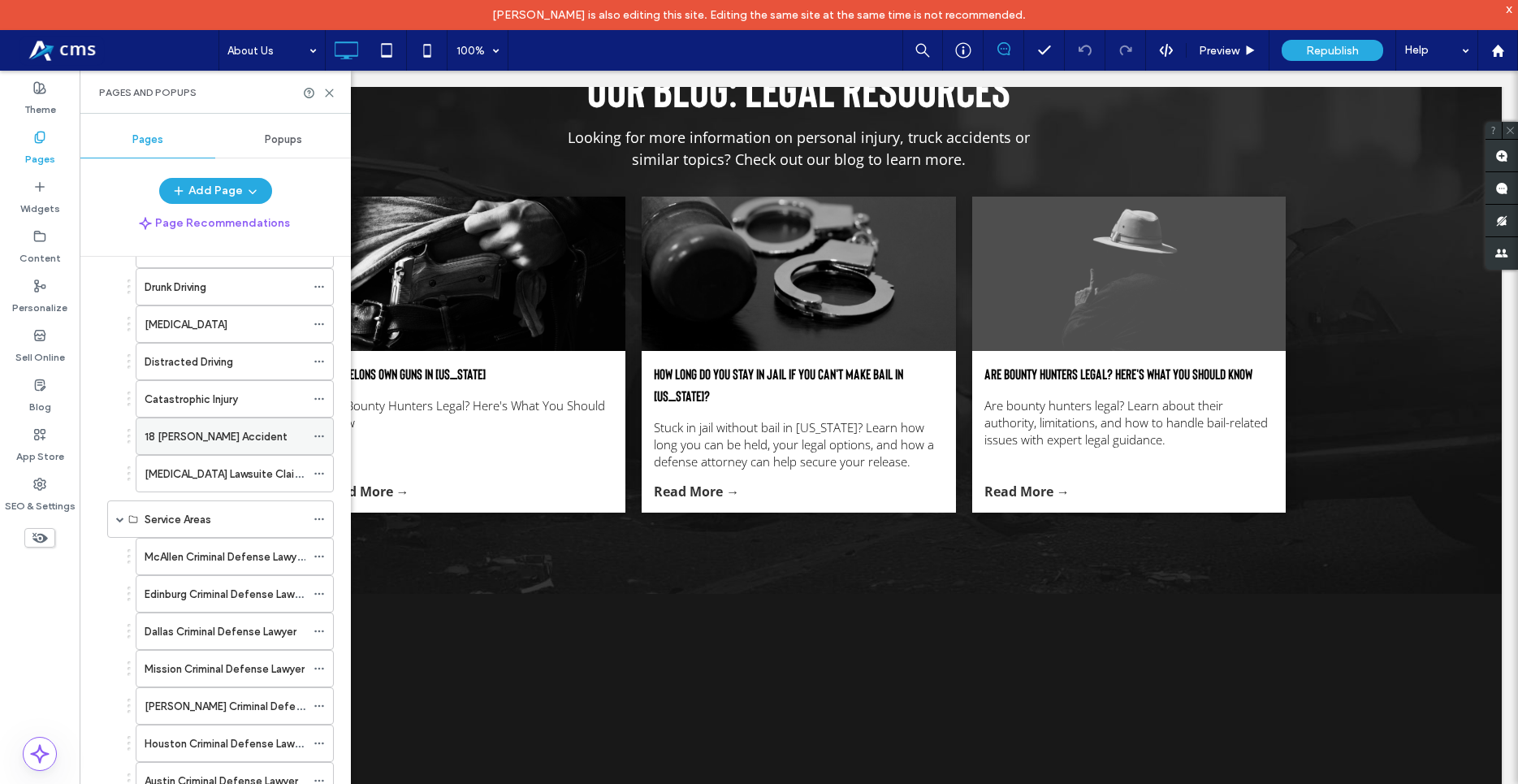
scroll to position [862, 0]
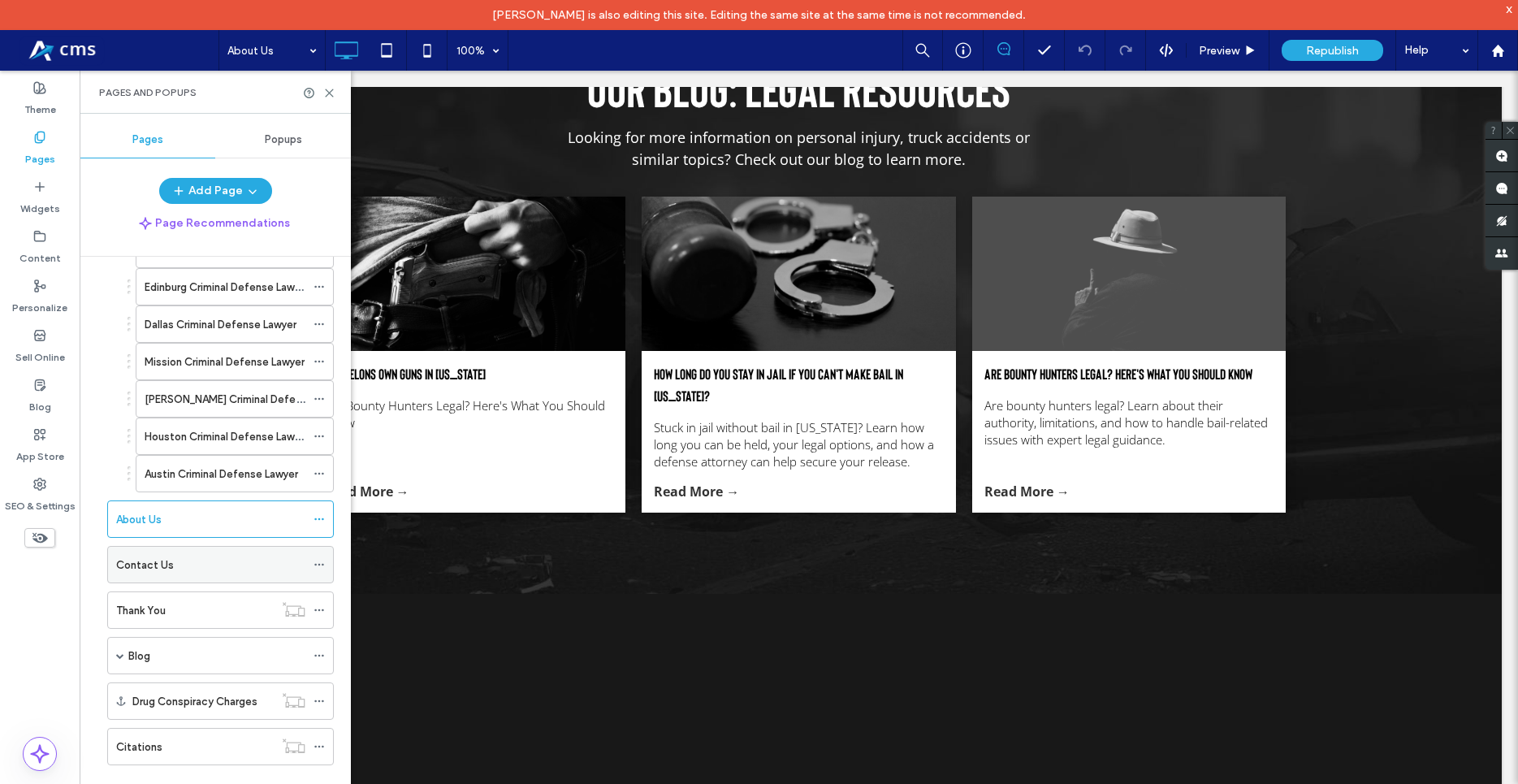
click at [215, 564] on div "Contact Us" at bounding box center [210, 565] width 189 height 17
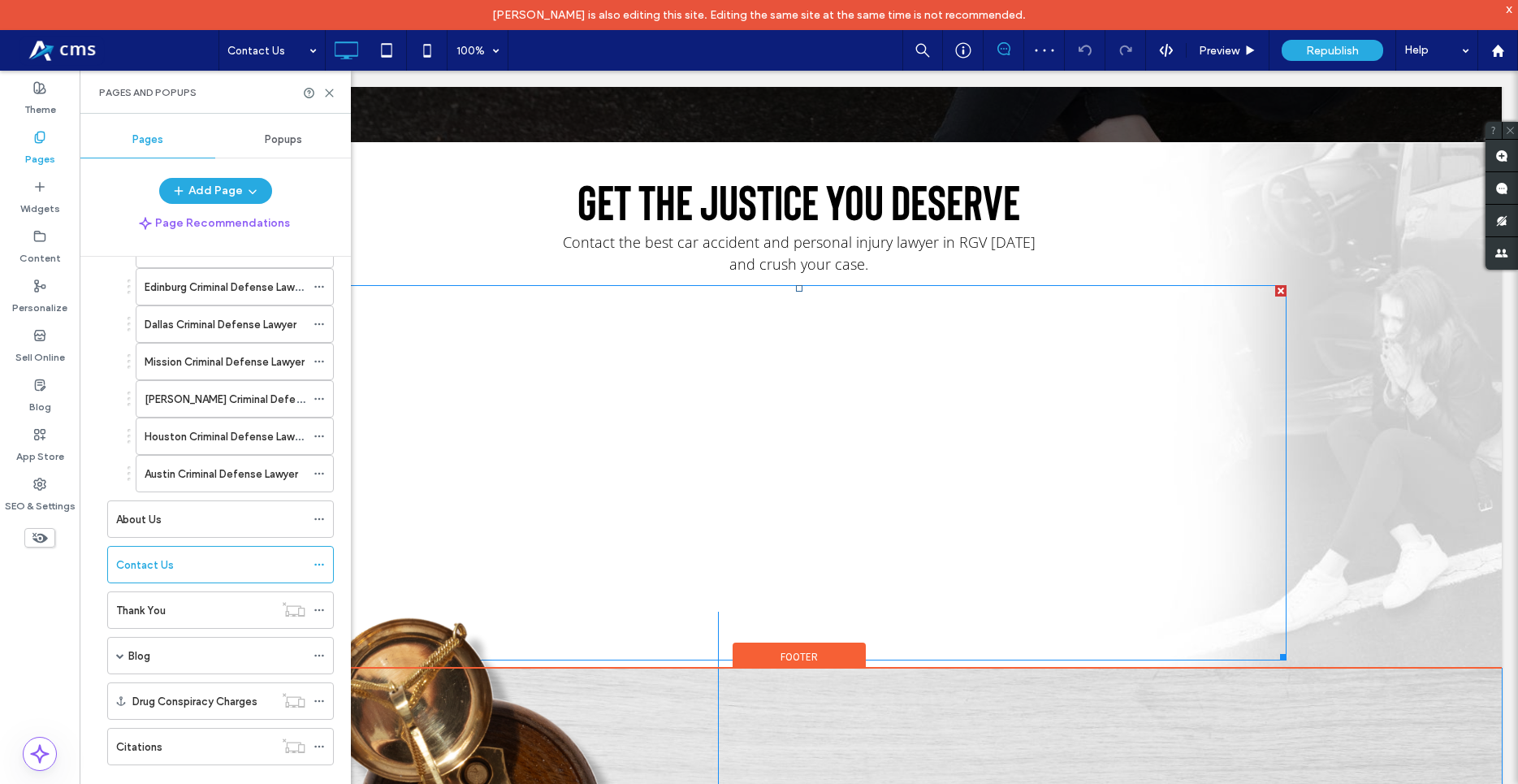
scroll to position [663, 0]
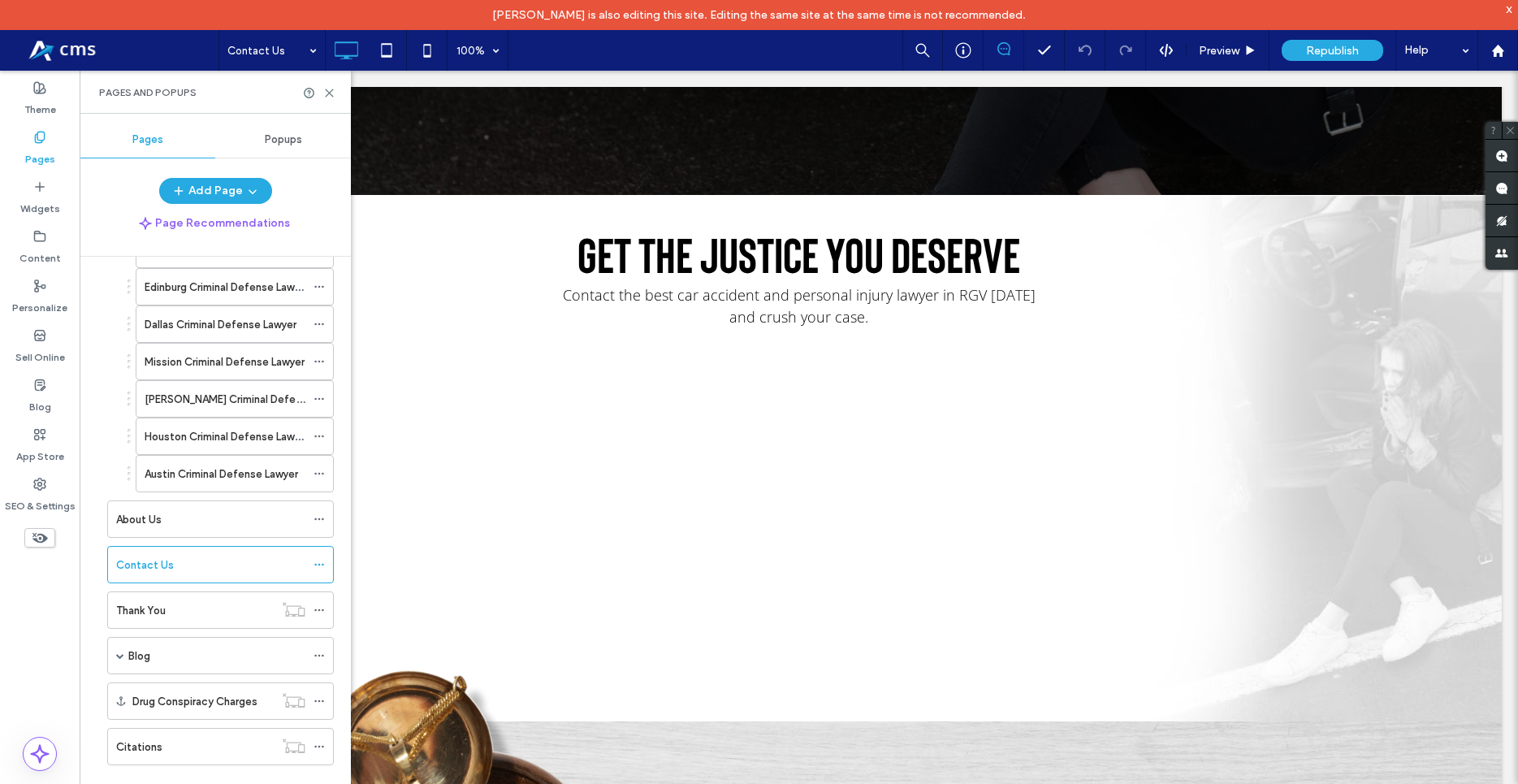
click at [293, 132] on div "Popups" at bounding box center [283, 139] width 135 height 36
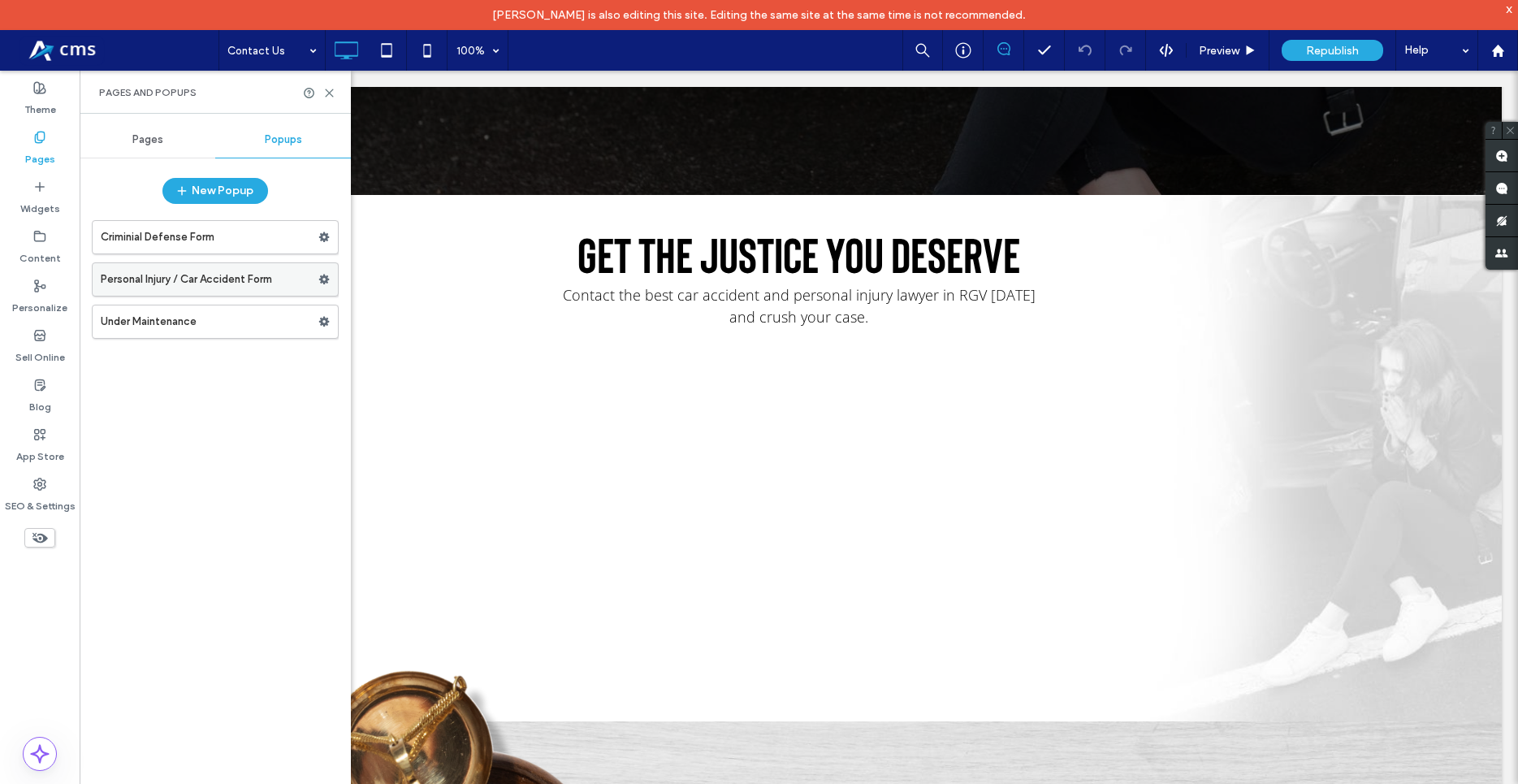
click at [236, 286] on label "Personal Injury / Car Accident Form" at bounding box center [210, 280] width 218 height 33
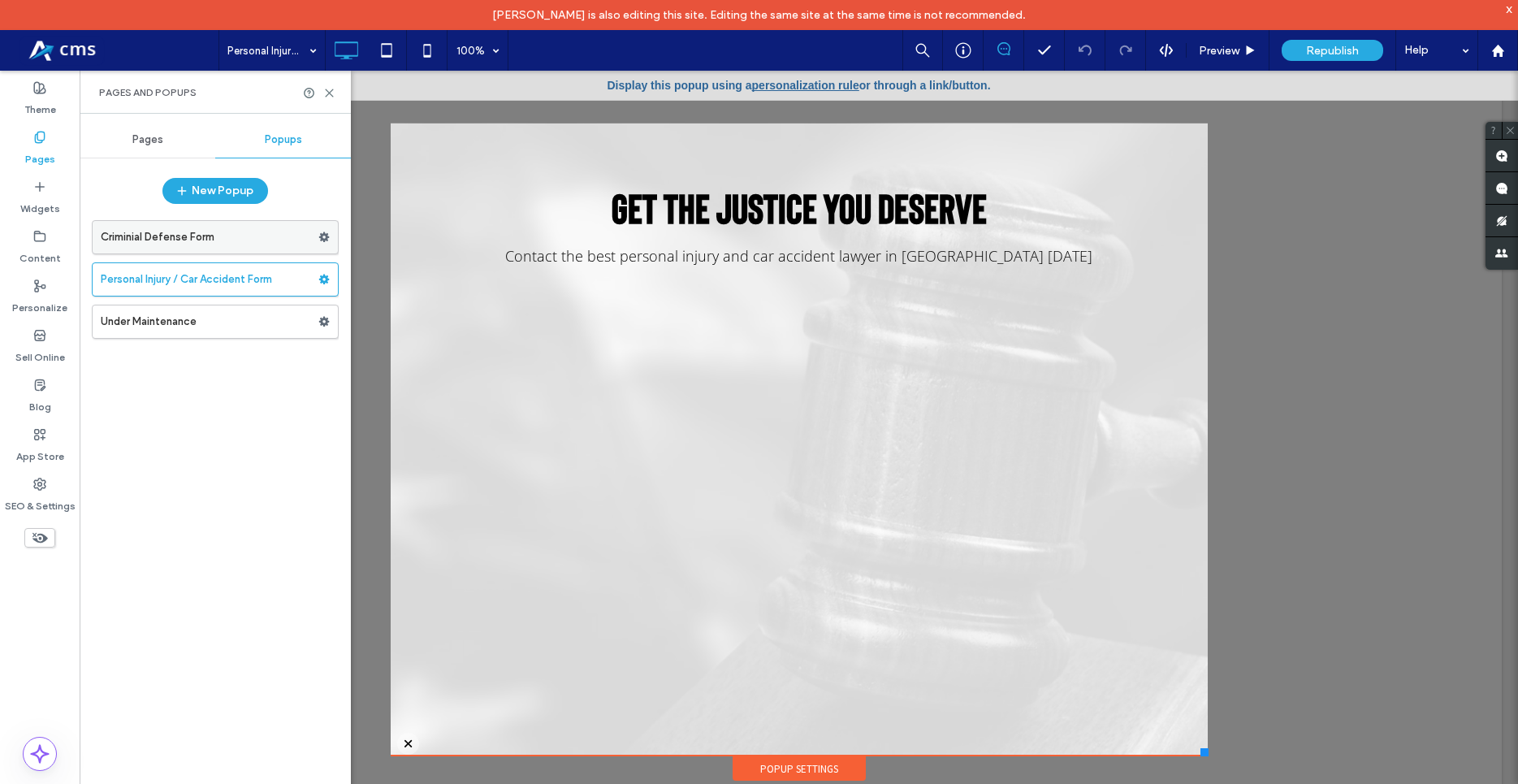
click at [191, 244] on label "Criminial Defense Form" at bounding box center [210, 237] width 218 height 33
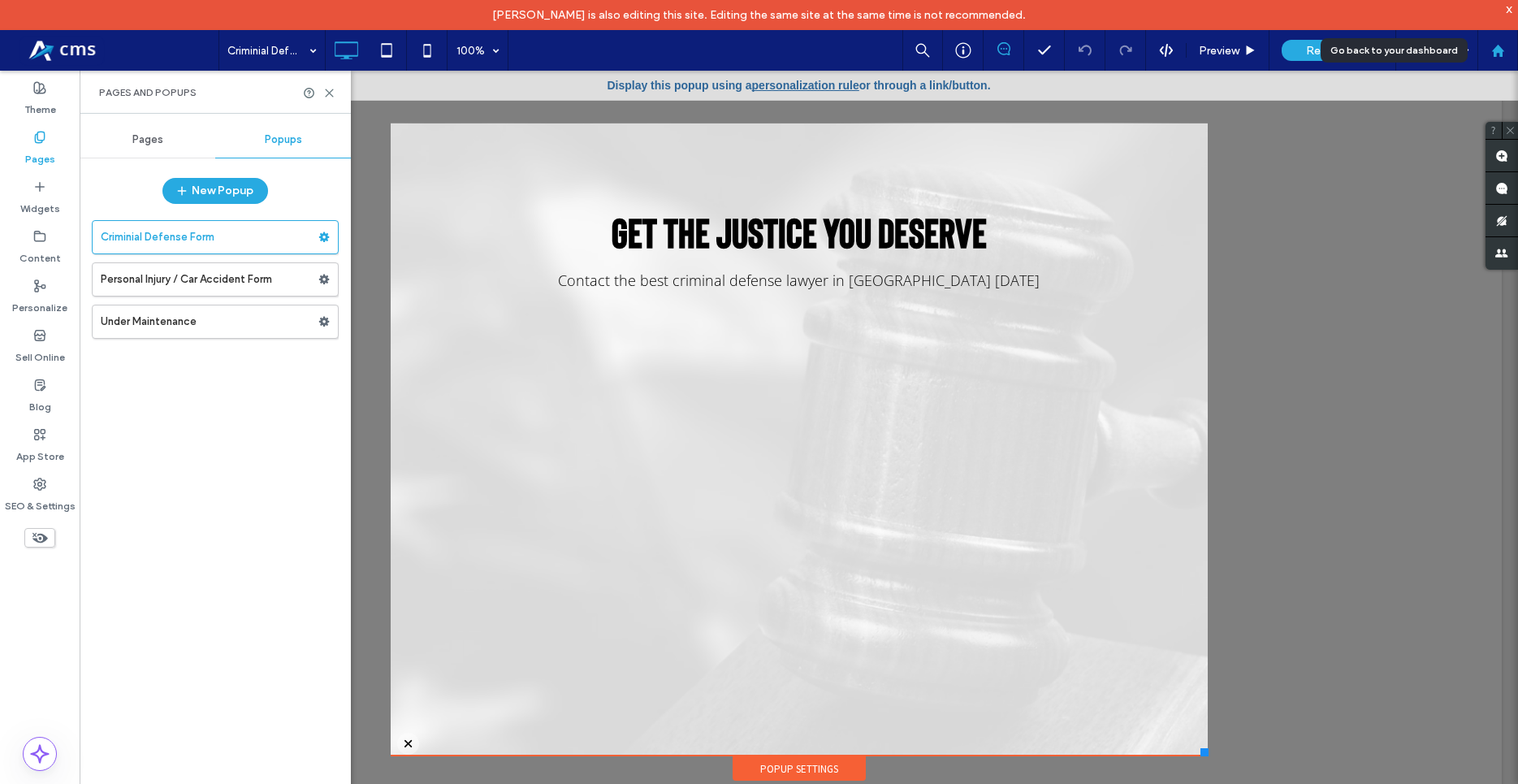
click at [1505, 38] on div at bounding box center [1498, 51] width 41 height 41
